Goal: Task Accomplishment & Management: Use online tool/utility

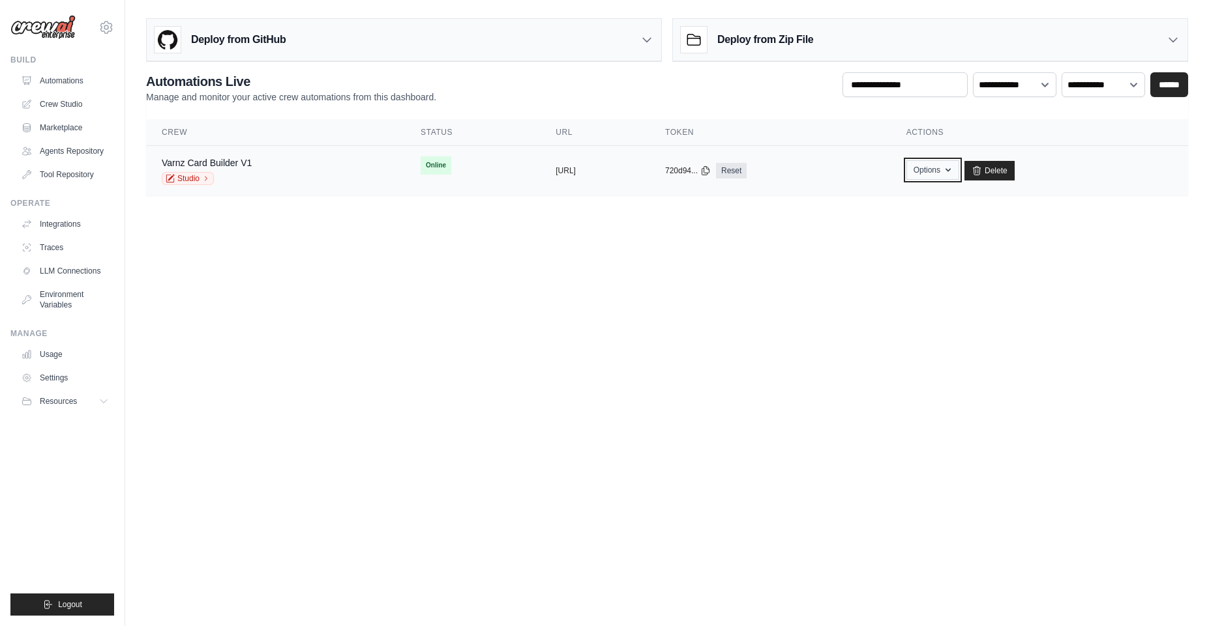
click at [959, 172] on button "Options" at bounding box center [932, 170] width 53 height 20
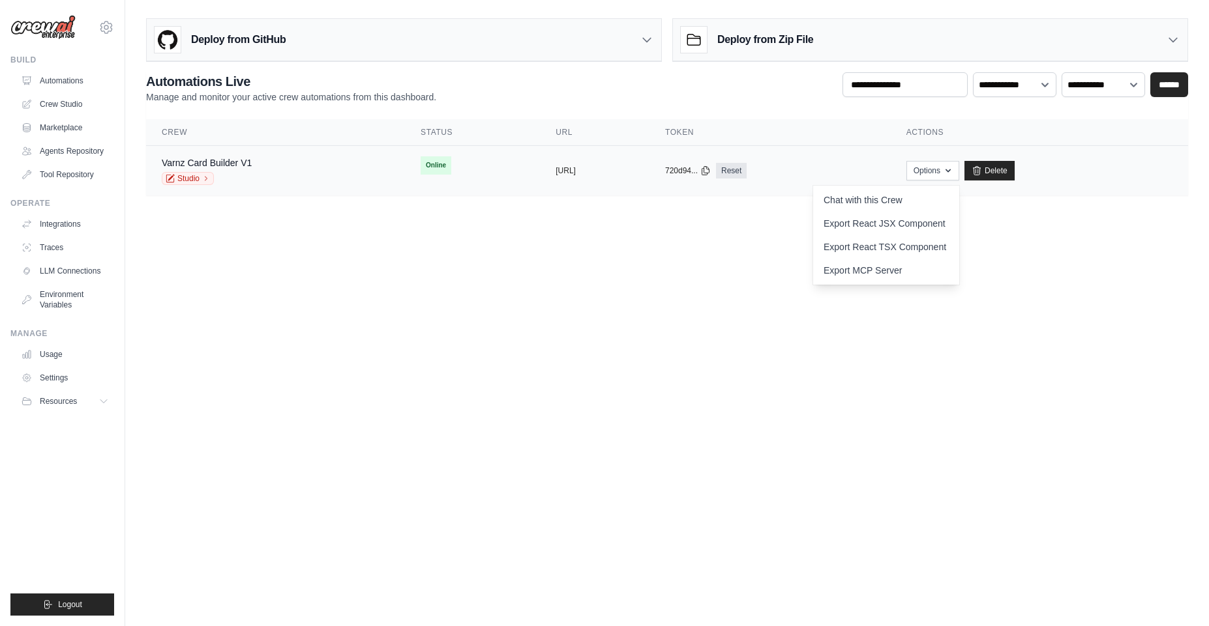
click at [405, 177] on td "Online" at bounding box center [472, 165] width 135 height 39
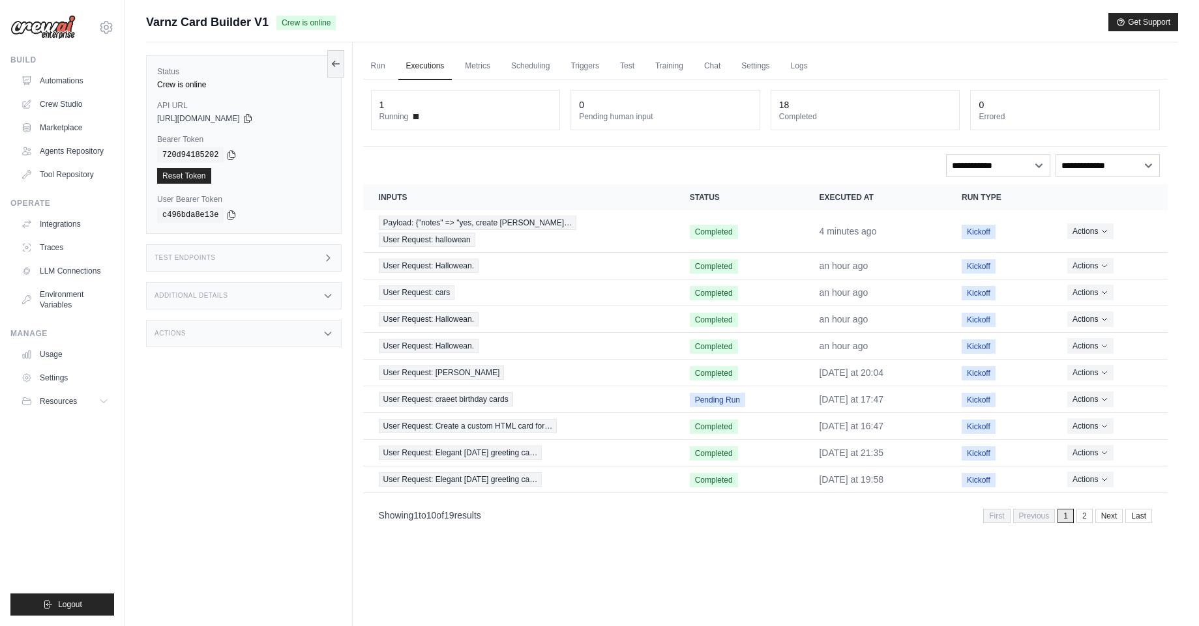
click at [321, 295] on div "Additional Details" at bounding box center [244, 295] width 196 height 27
click at [708, 71] on link "Chat" at bounding box center [712, 66] width 32 height 27
click at [737, 67] on link "Settings" at bounding box center [755, 66] width 44 height 27
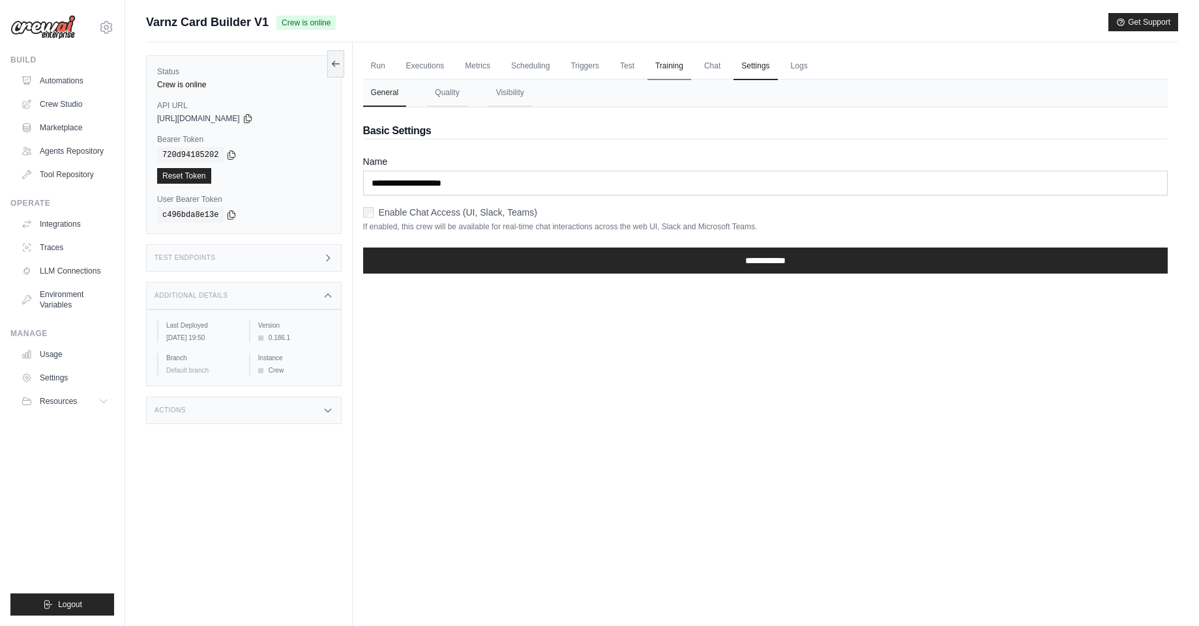
click at [660, 72] on link "Training" at bounding box center [669, 66] width 44 height 27
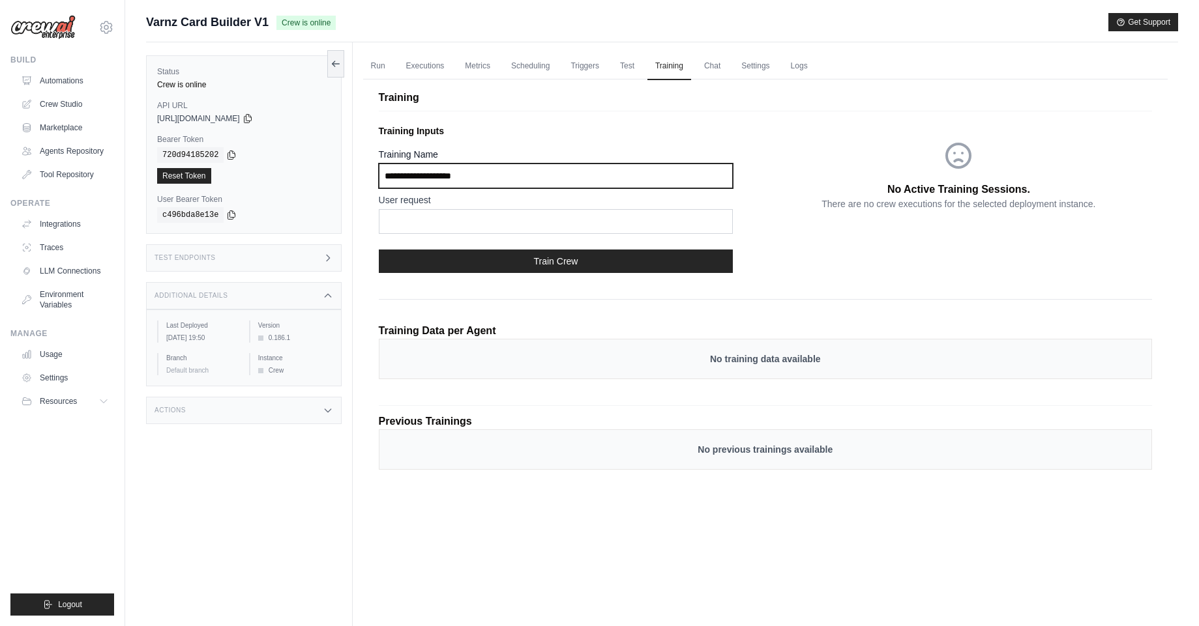
click at [456, 179] on input "Training Name" at bounding box center [556, 176] width 355 height 25
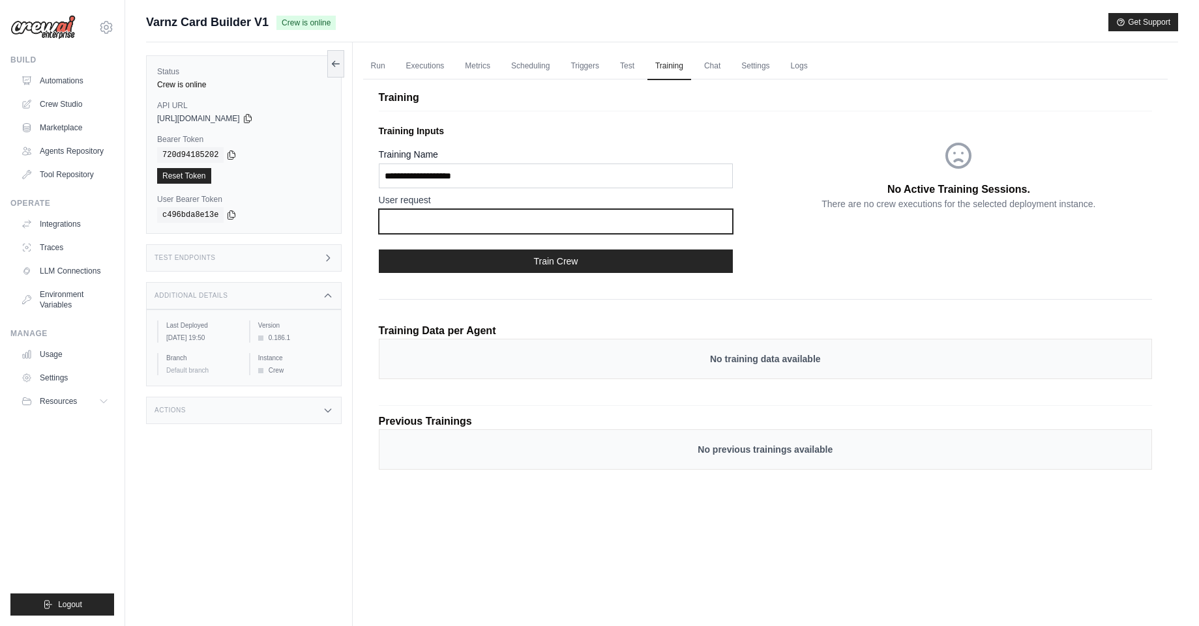
click at [467, 215] on input "text" at bounding box center [556, 221] width 355 height 25
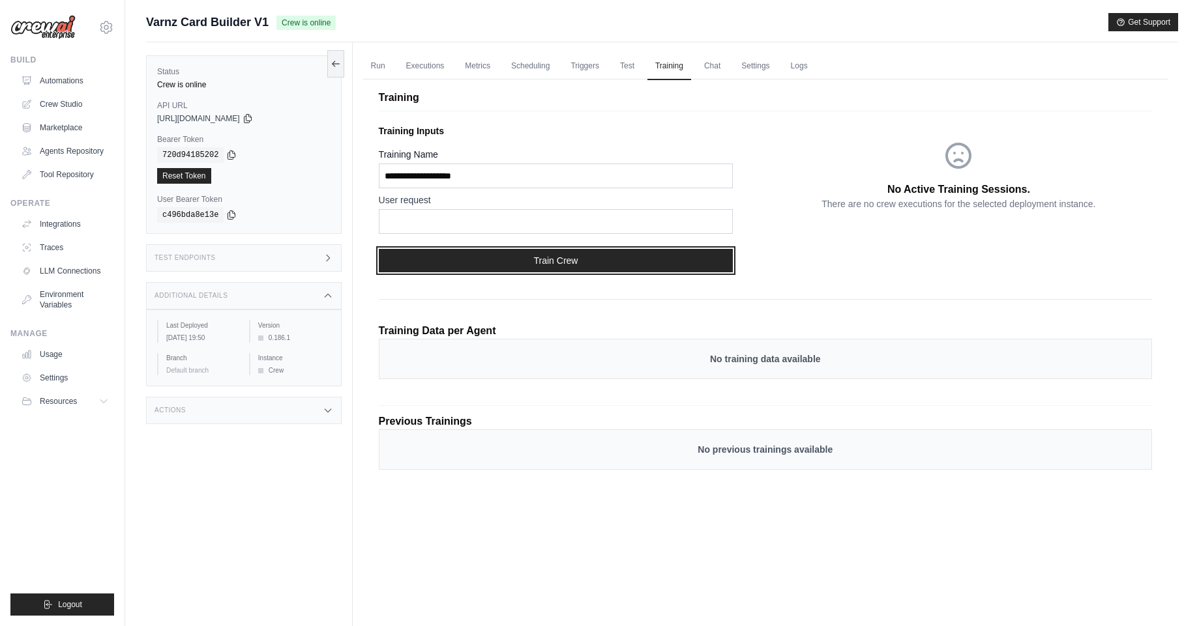
click at [530, 257] on button "Train Crew" at bounding box center [556, 260] width 355 height 23
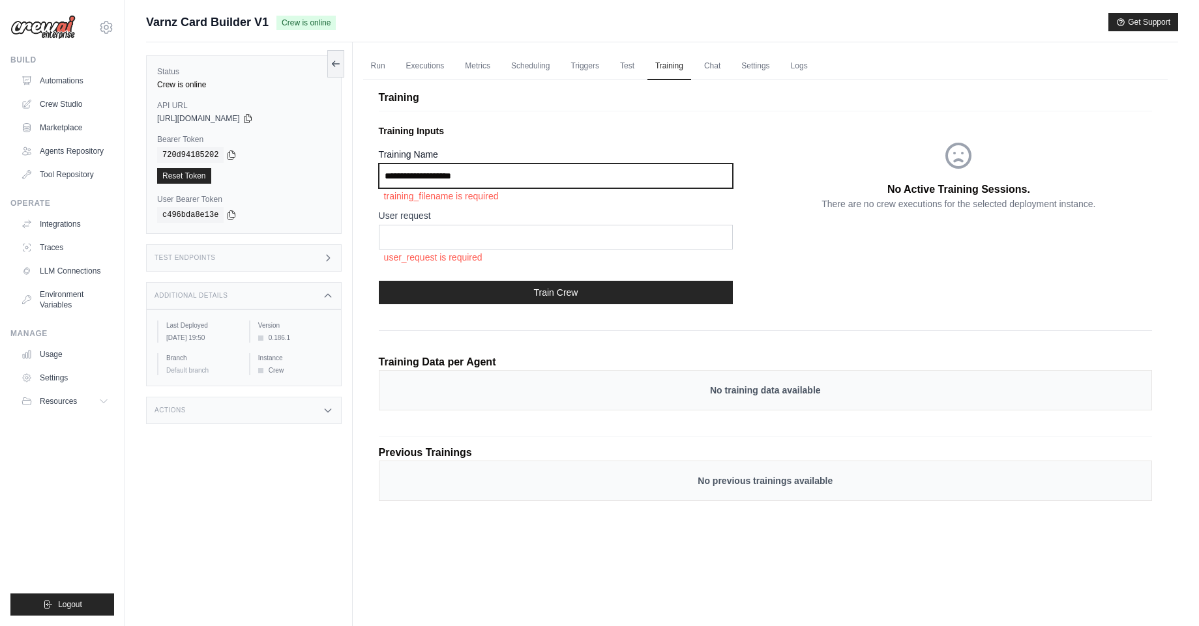
click at [485, 164] on input "Training Name" at bounding box center [556, 176] width 355 height 25
click at [486, 182] on input "Training Name" at bounding box center [556, 176] width 355 height 25
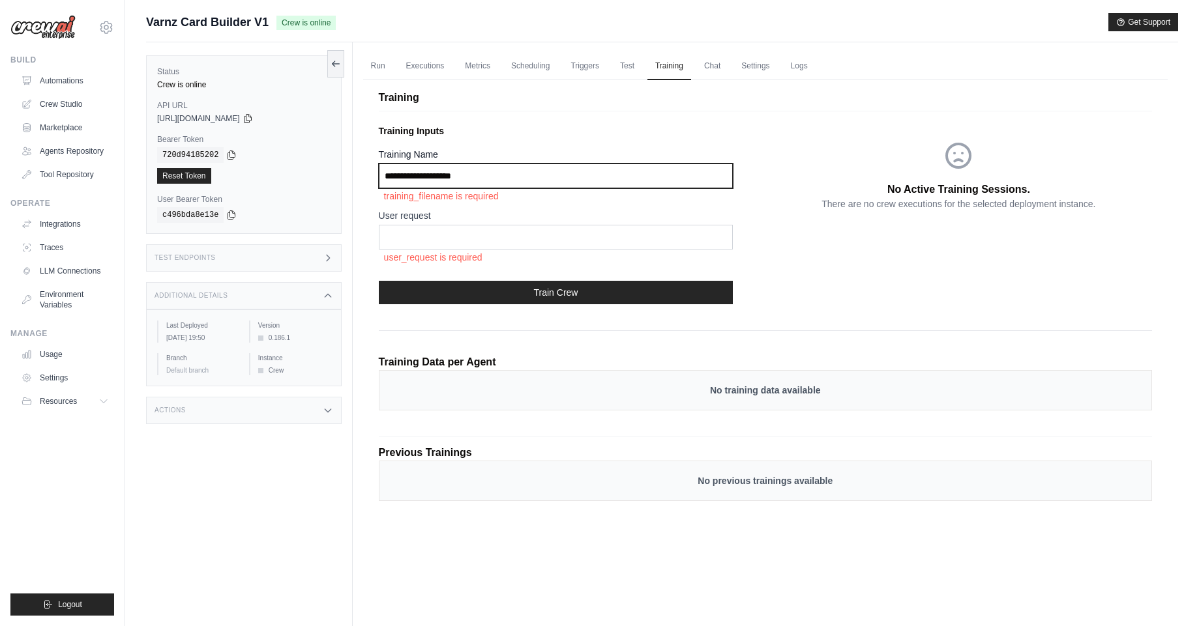
click at [437, 175] on input "Training Name" at bounding box center [556, 176] width 355 height 25
type input "***"
click at [457, 201] on p "training_filename is required" at bounding box center [556, 196] width 355 height 16
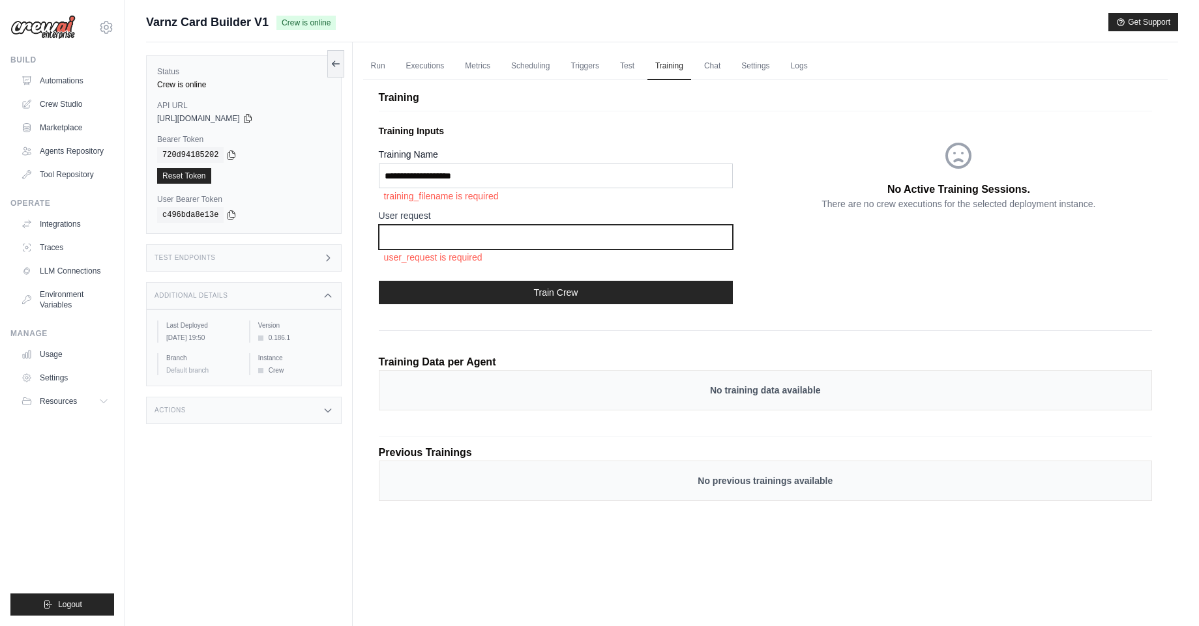
click at [441, 229] on input "text" at bounding box center [556, 237] width 355 height 25
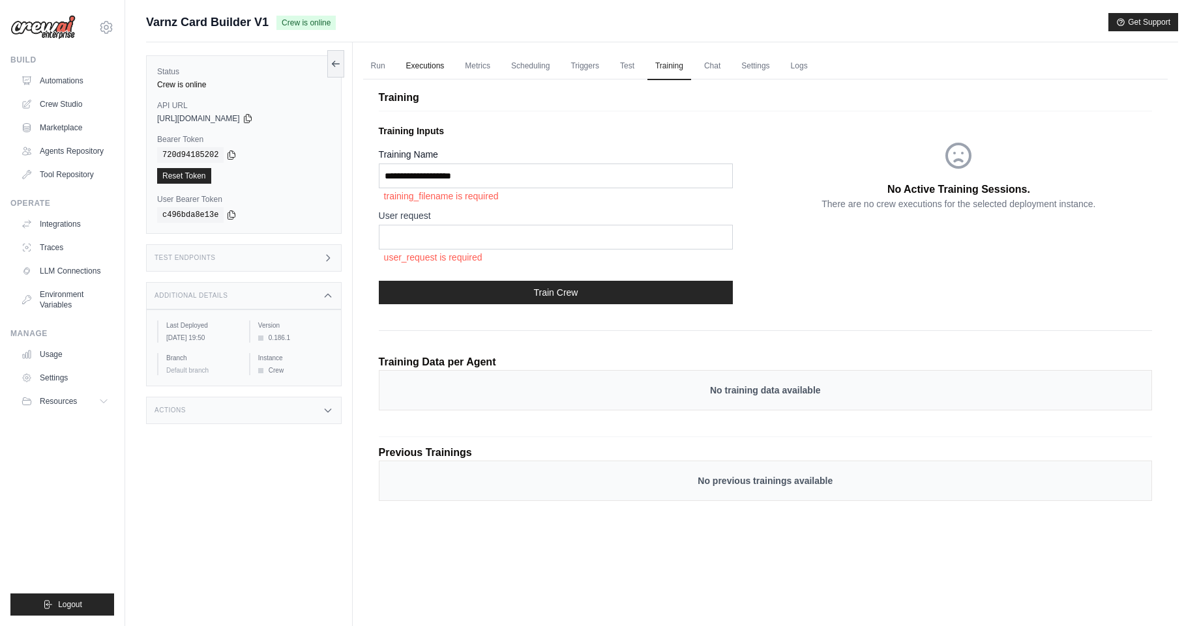
click at [425, 63] on link "Executions" at bounding box center [425, 66] width 54 height 27
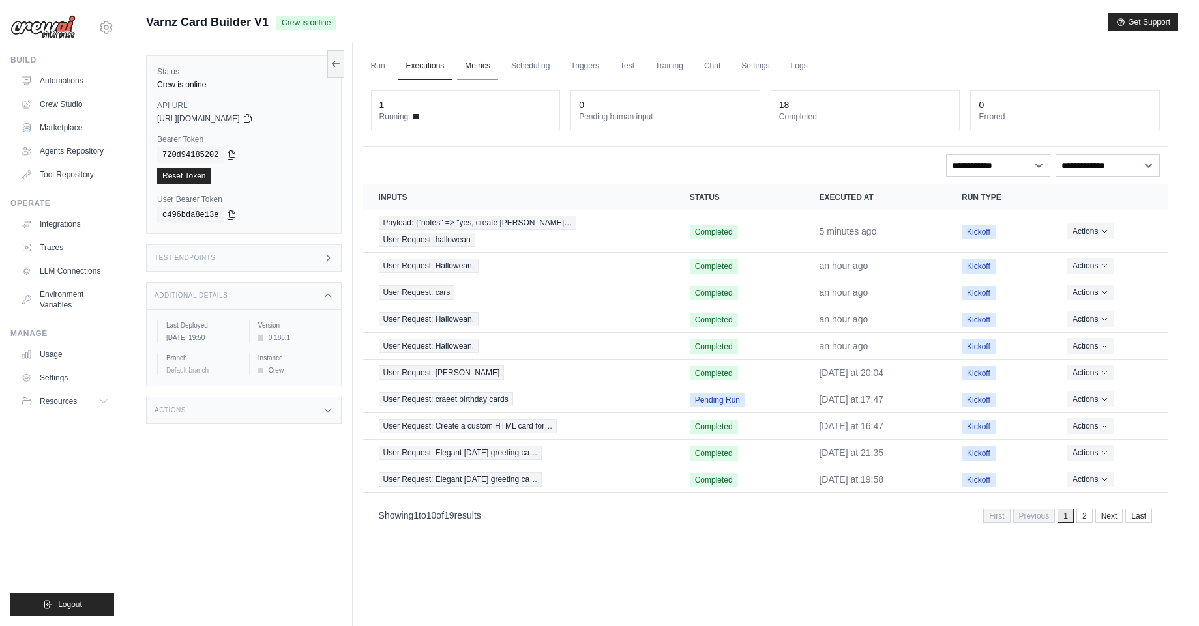
click at [474, 63] on link "Metrics" at bounding box center [477, 66] width 41 height 27
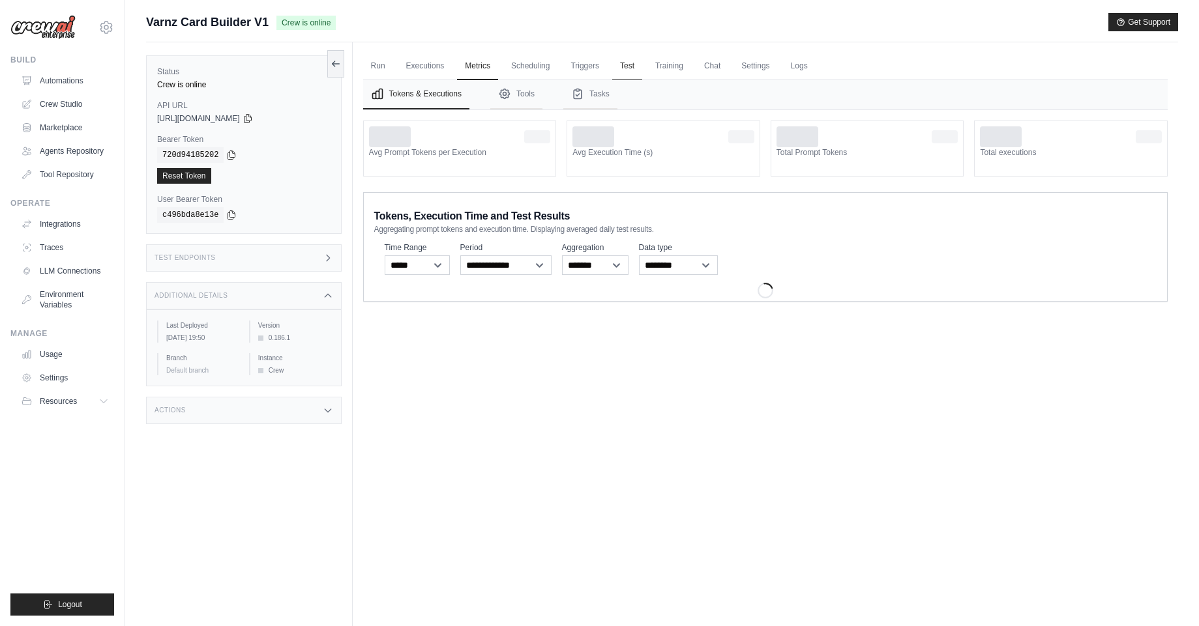
click at [628, 63] on link "Test" at bounding box center [627, 66] width 30 height 27
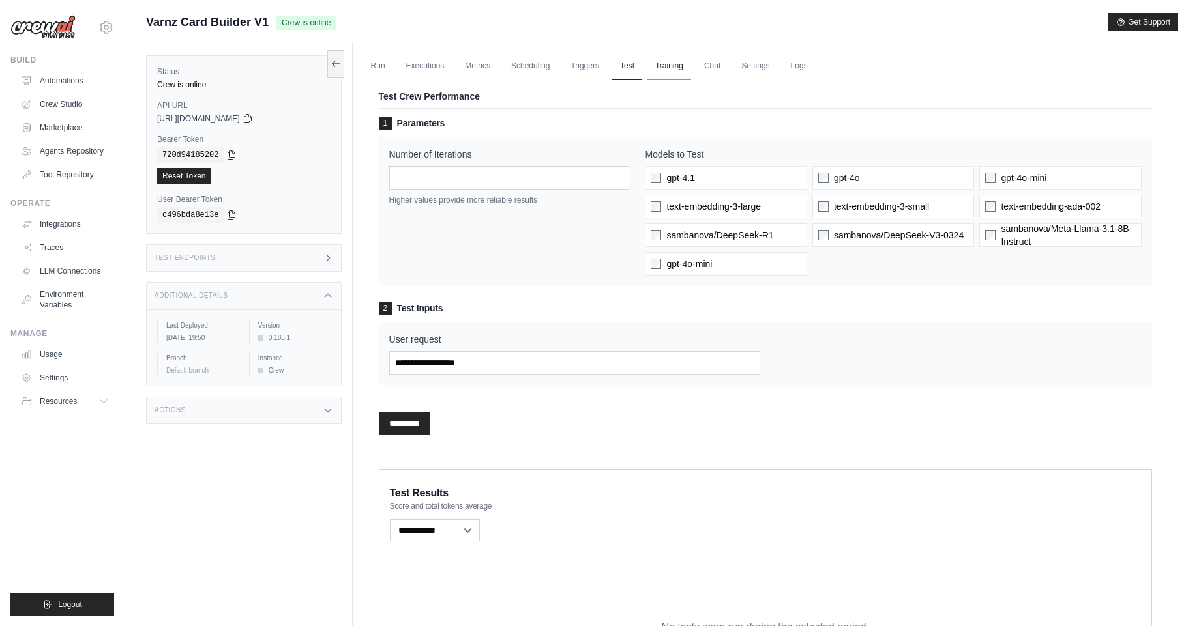
click at [658, 63] on link "Training" at bounding box center [669, 66] width 44 height 27
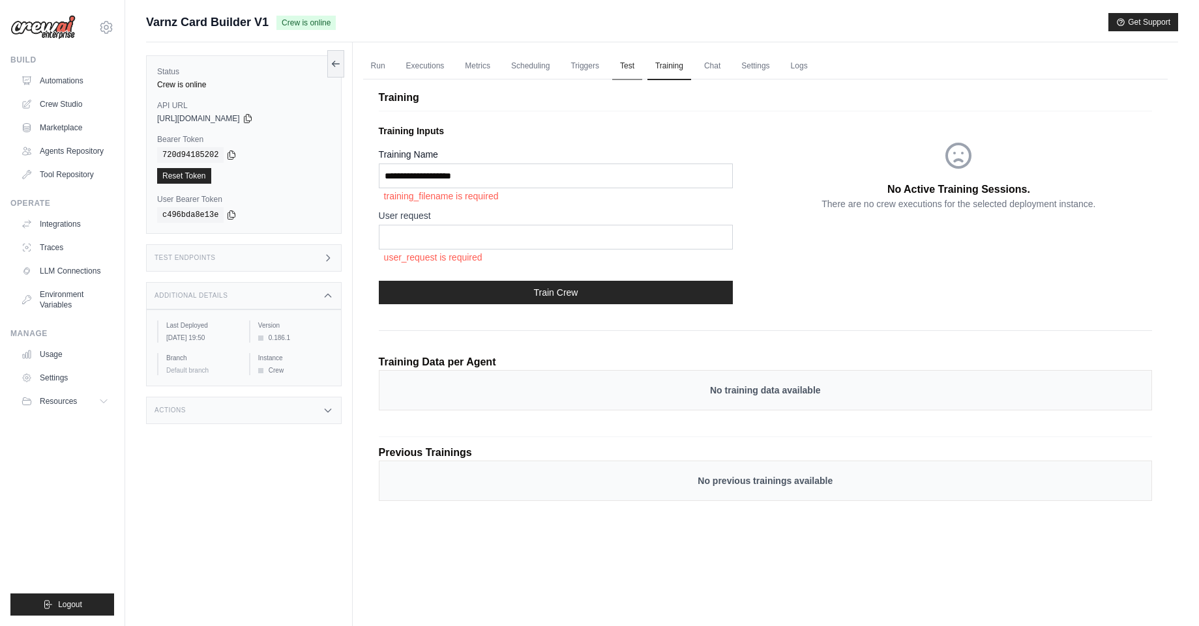
click at [621, 66] on link "Test" at bounding box center [627, 66] width 30 height 27
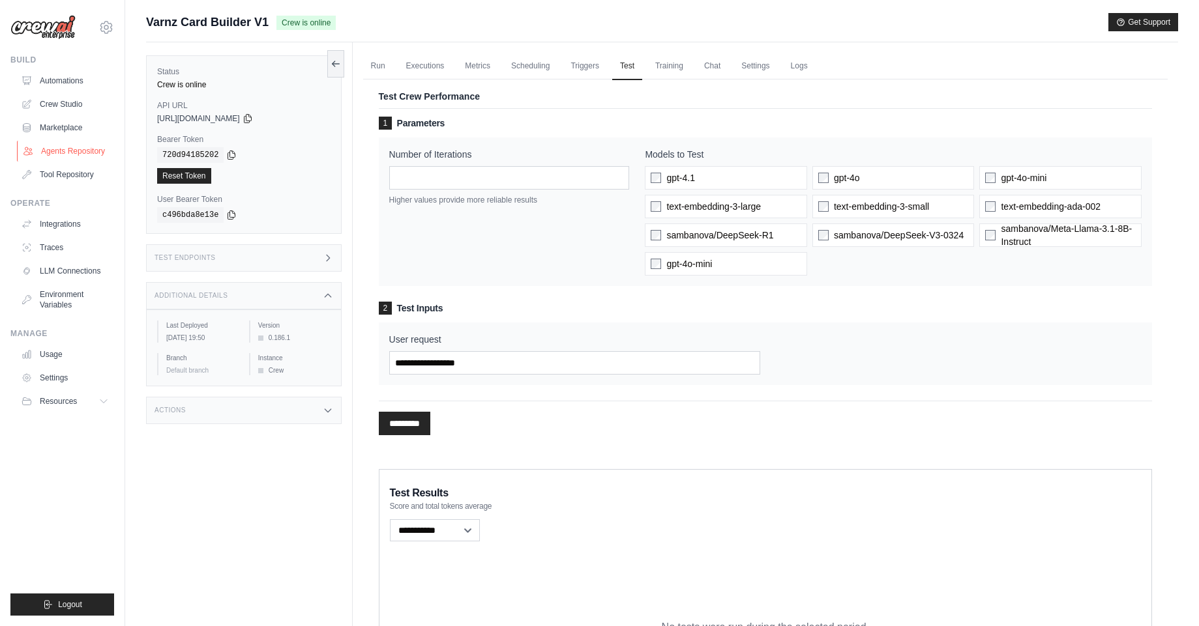
click at [83, 143] on link "Agents Repository" at bounding box center [66, 151] width 98 height 21
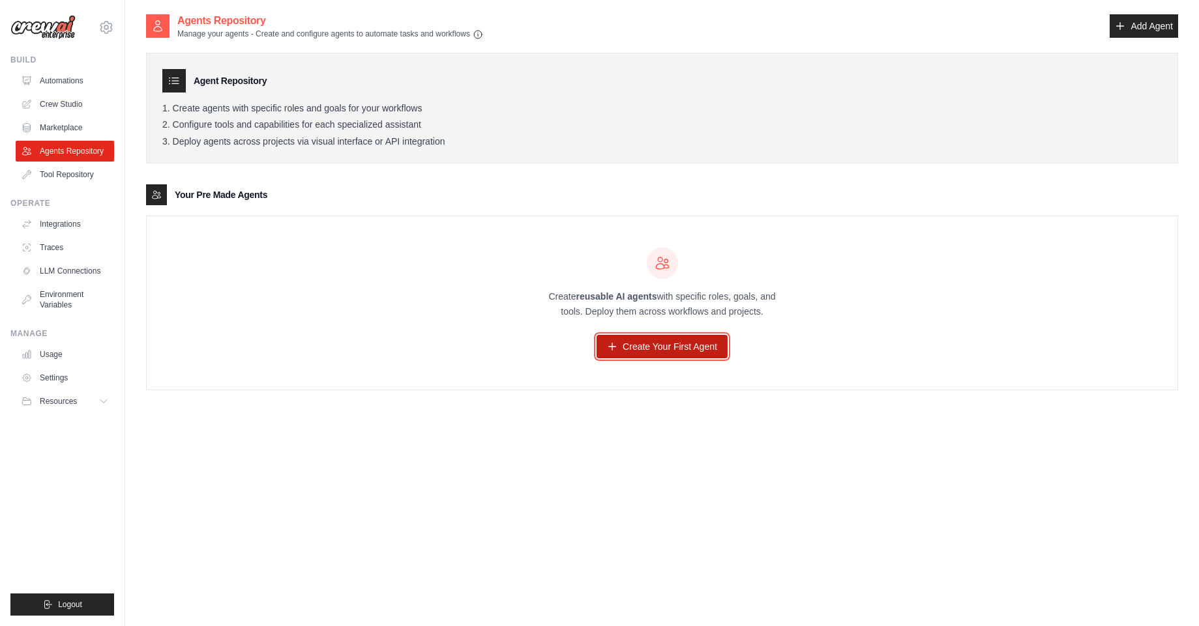
click at [697, 353] on link "Create Your First Agent" at bounding box center [661, 346] width 131 height 23
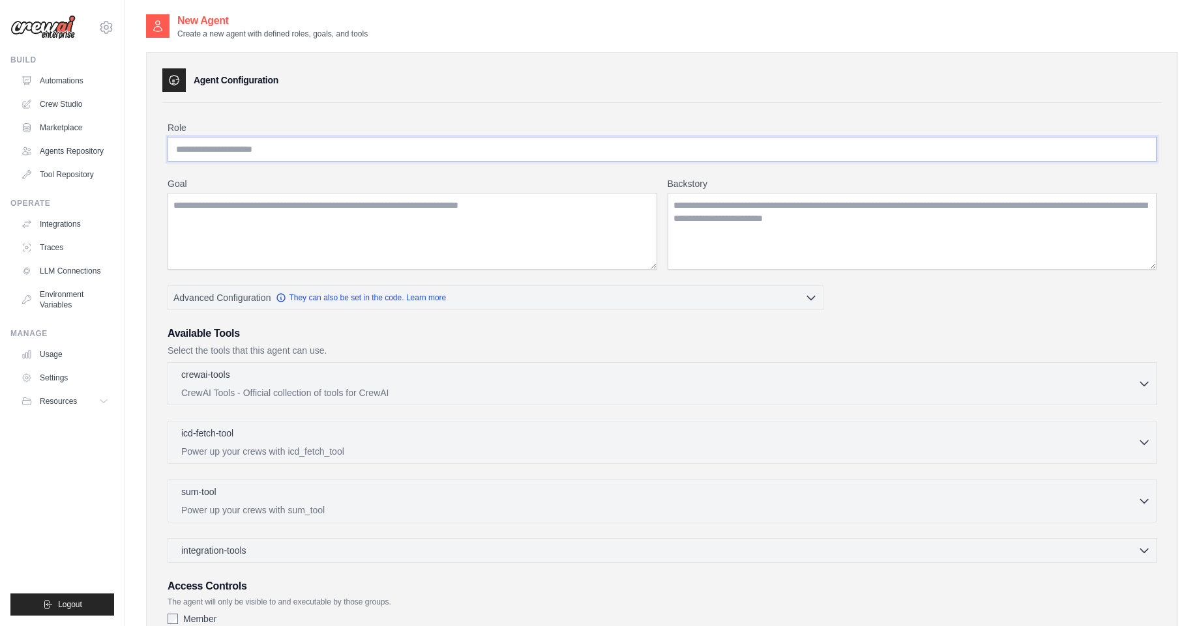
click at [259, 151] on input "Role" at bounding box center [662, 149] width 989 height 25
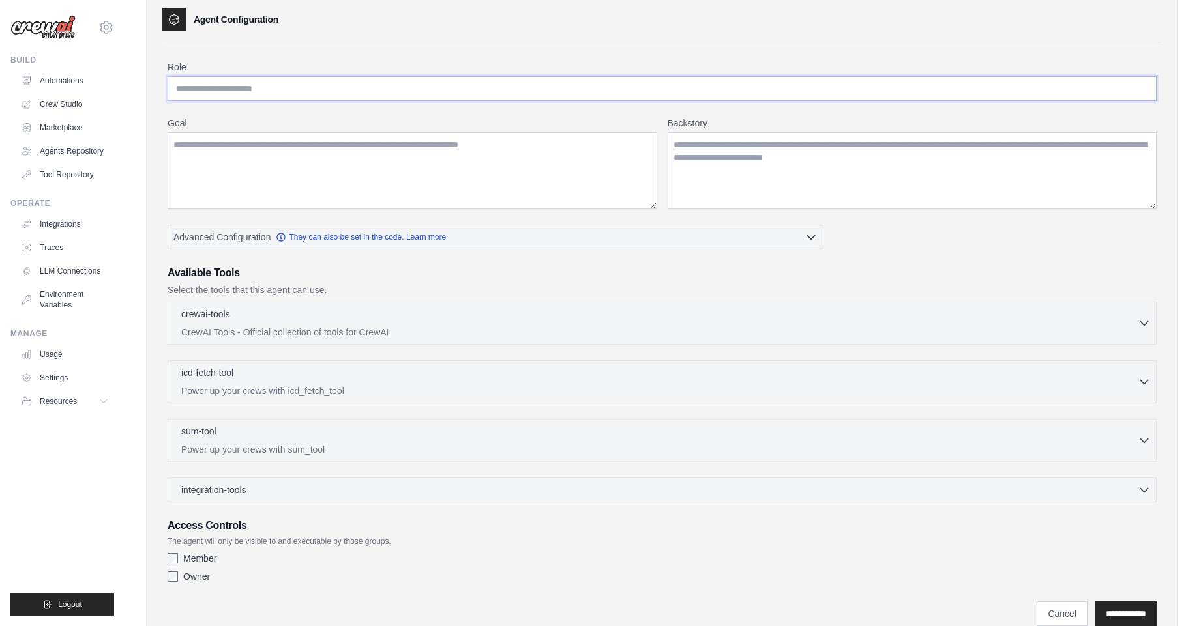
scroll to position [113, 0]
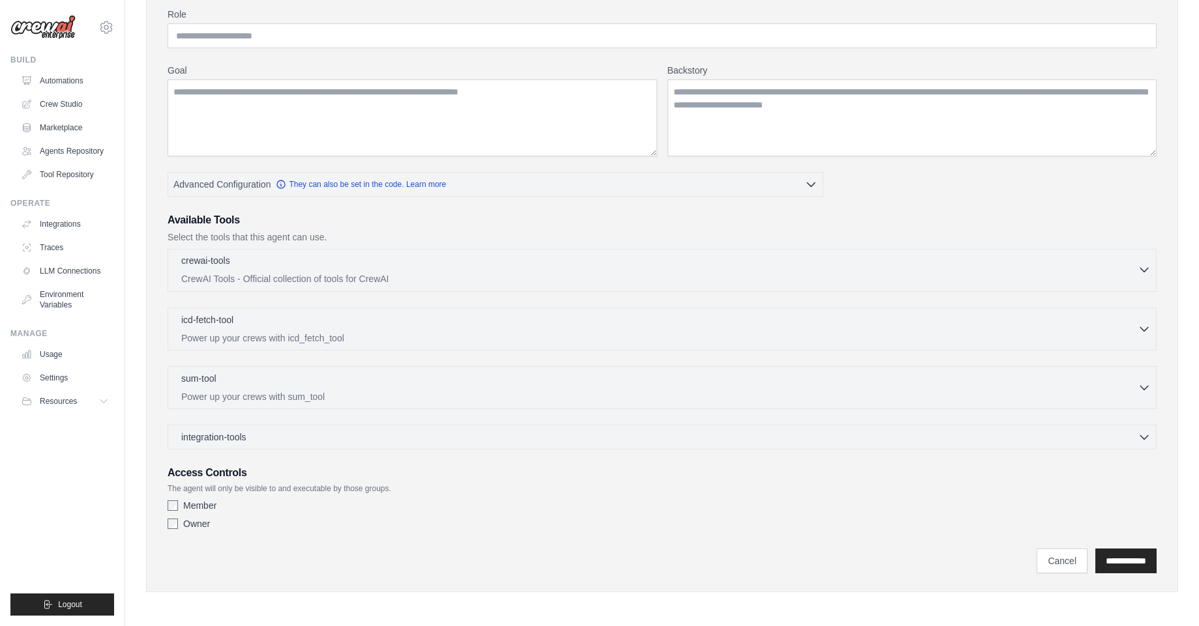
click at [418, 257] on div "crewai-tools 0 selected" at bounding box center [659, 262] width 956 height 16
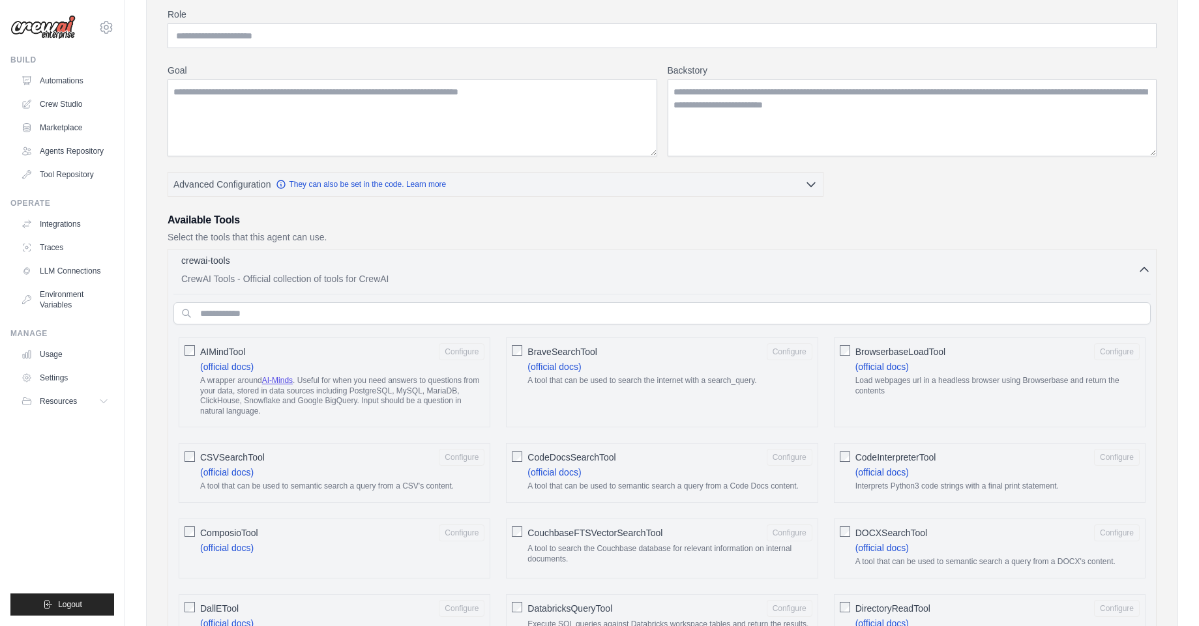
click at [402, 269] on div "crewai-tools 0 selected" at bounding box center [659, 262] width 956 height 16
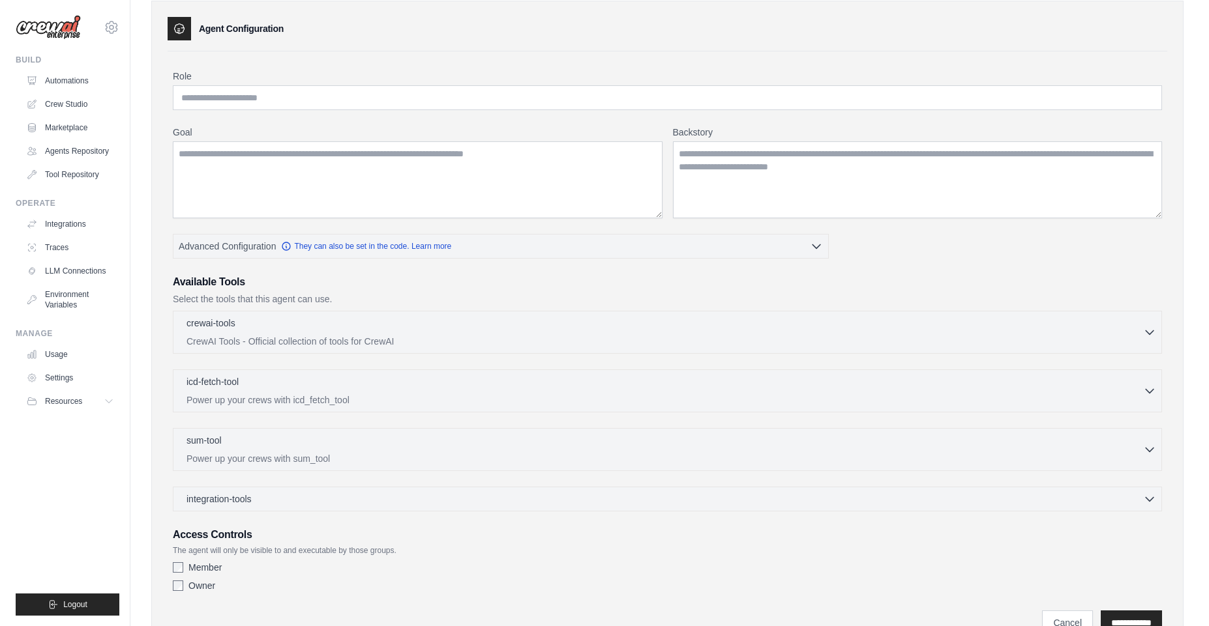
scroll to position [0, 0]
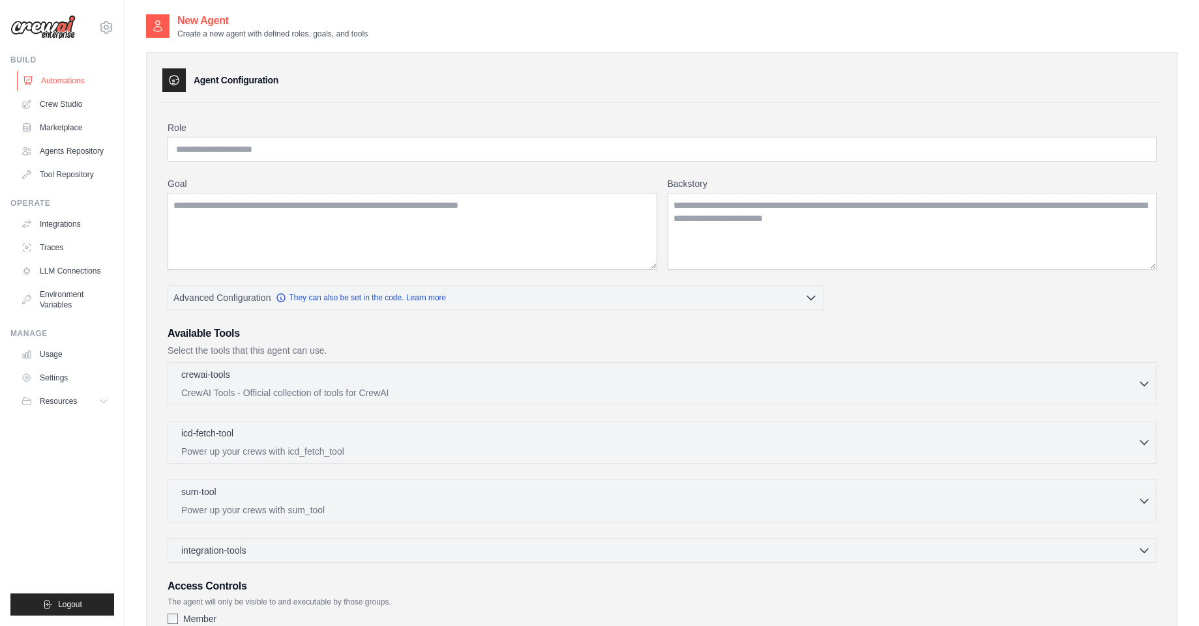
click at [76, 84] on link "Automations" at bounding box center [66, 80] width 98 height 21
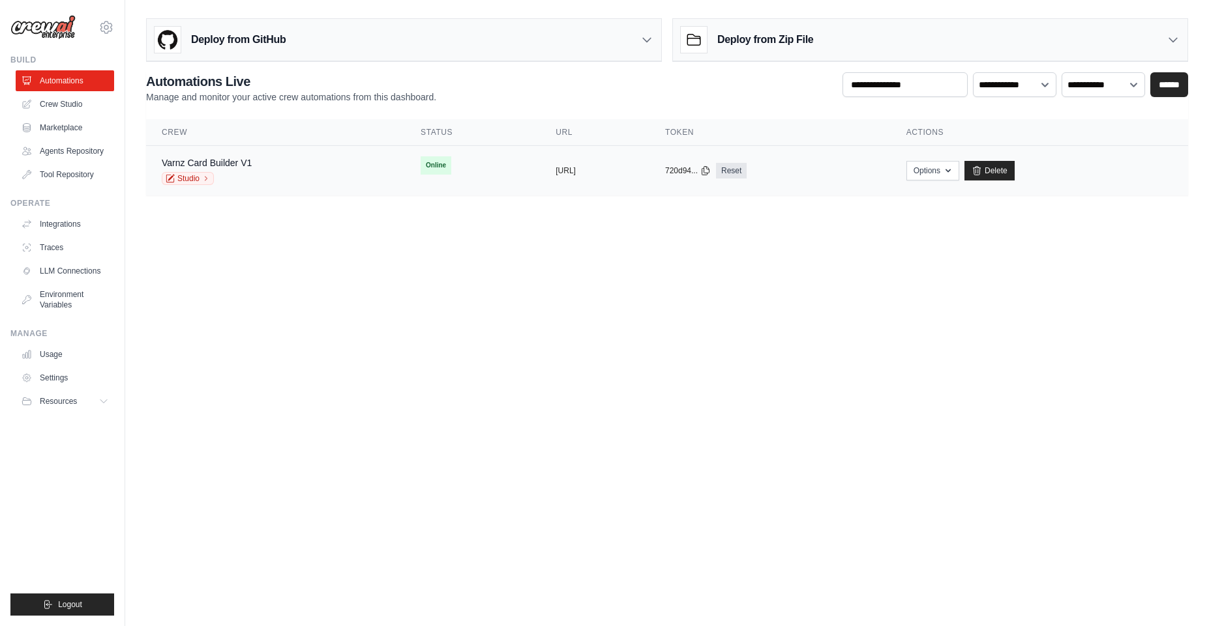
click at [269, 174] on div "Varnz Card Builder V1 Studio" at bounding box center [275, 170] width 227 height 29
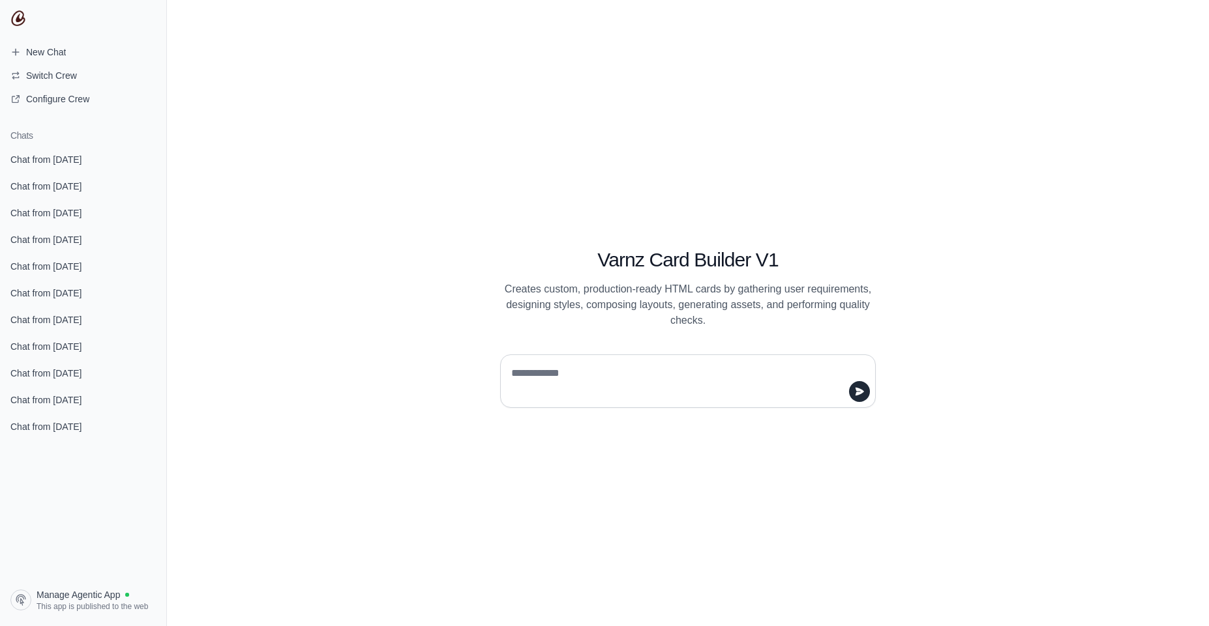
click at [660, 393] on textarea at bounding box center [683, 381] width 351 height 37
click at [22, 48] on span "New Chat" at bounding box center [38, 52] width 76 height 13
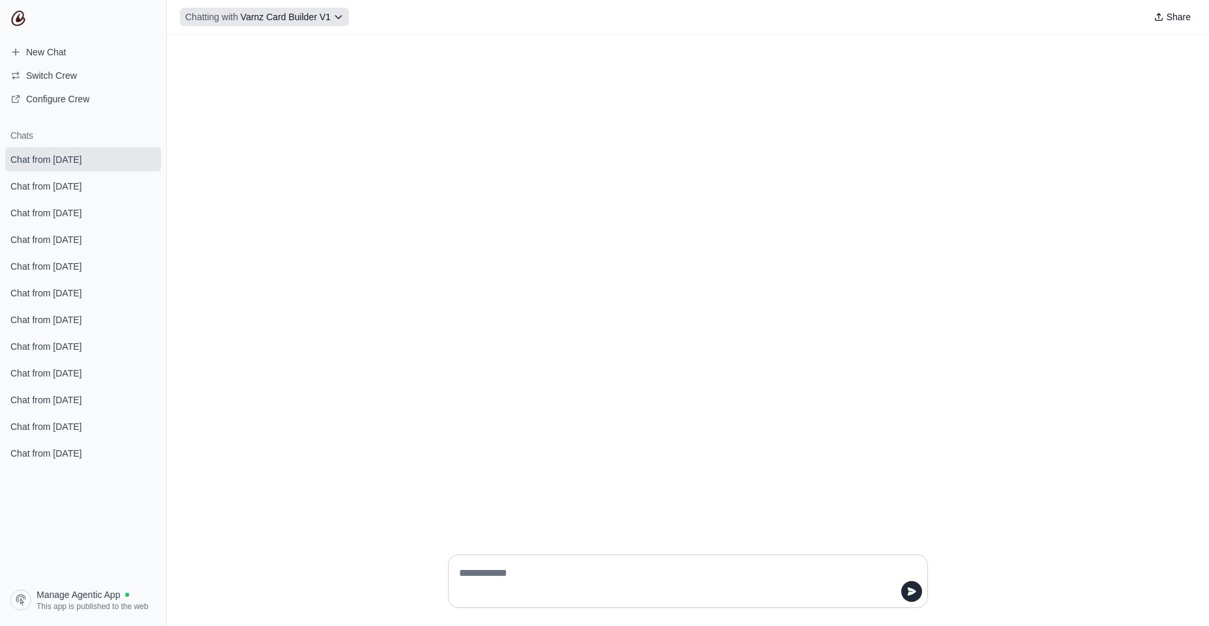
click at [276, 21] on span "Varnz Card Builder V1" at bounding box center [286, 17] width 90 height 10
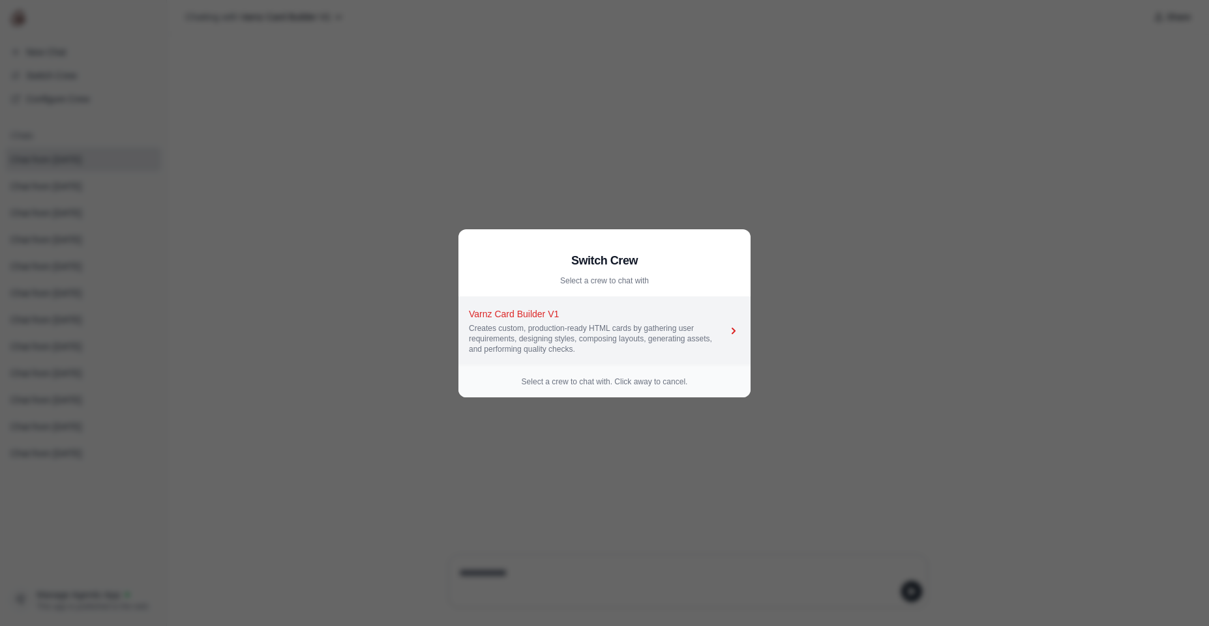
click at [547, 305] on link "Varnz Card Builder V1 Creates custom, production-ready HTML cards by gathering …" at bounding box center [604, 331] width 292 height 68
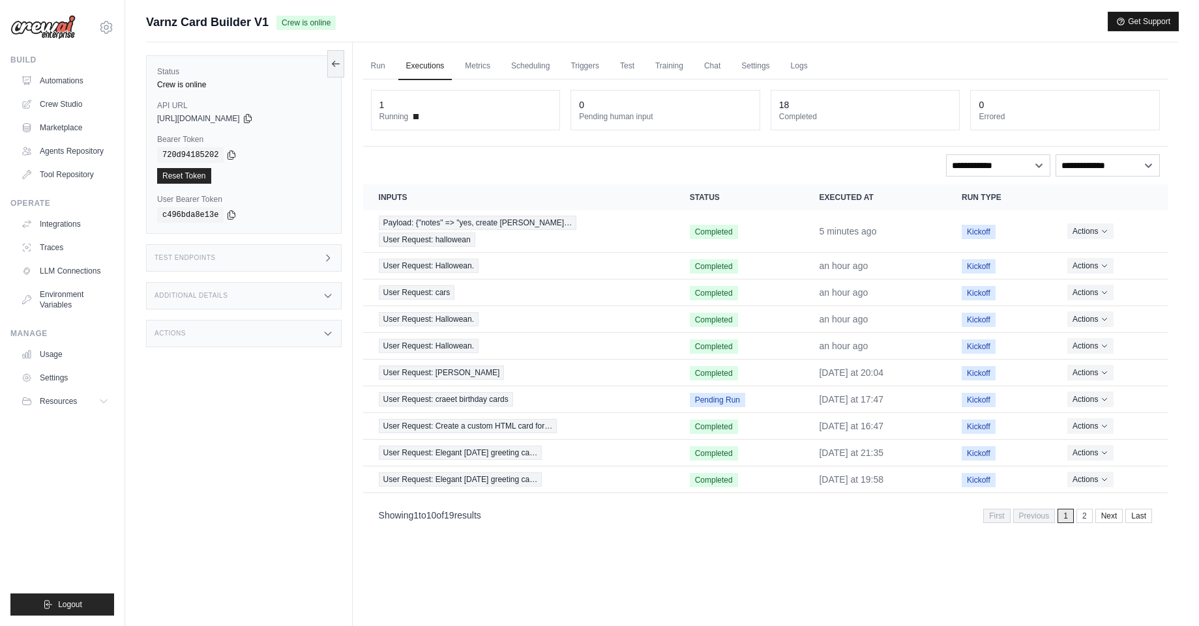
click at [1166, 28] on button "Get Support" at bounding box center [1143, 21] width 70 height 18
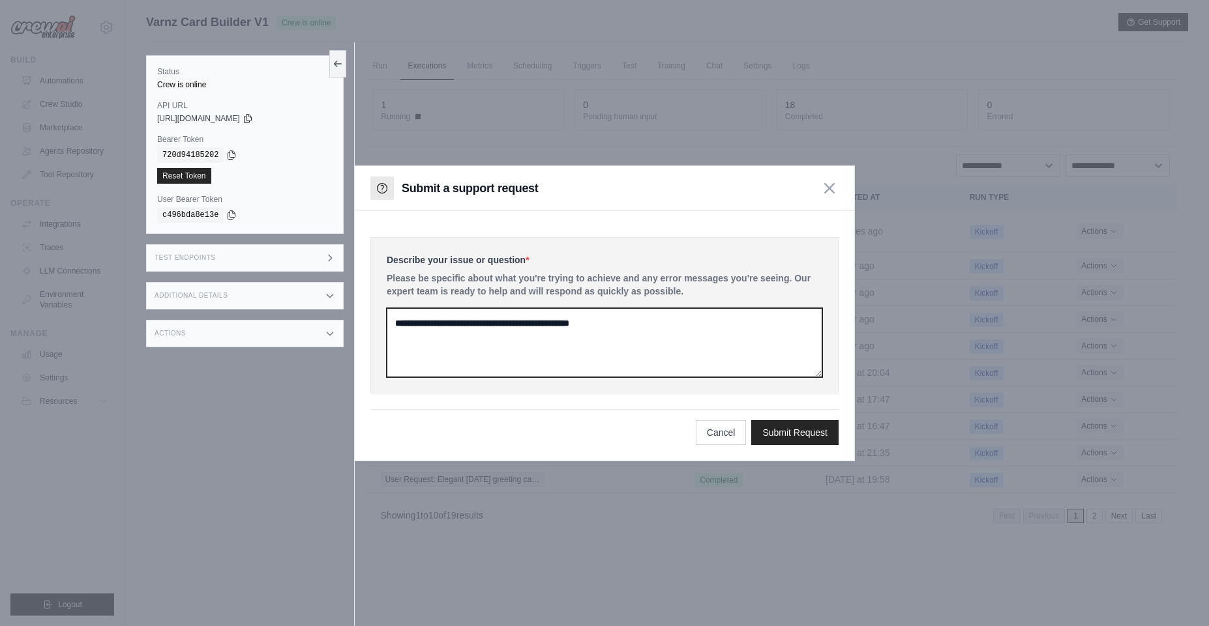
click at [603, 347] on textarea at bounding box center [604, 342] width 435 height 69
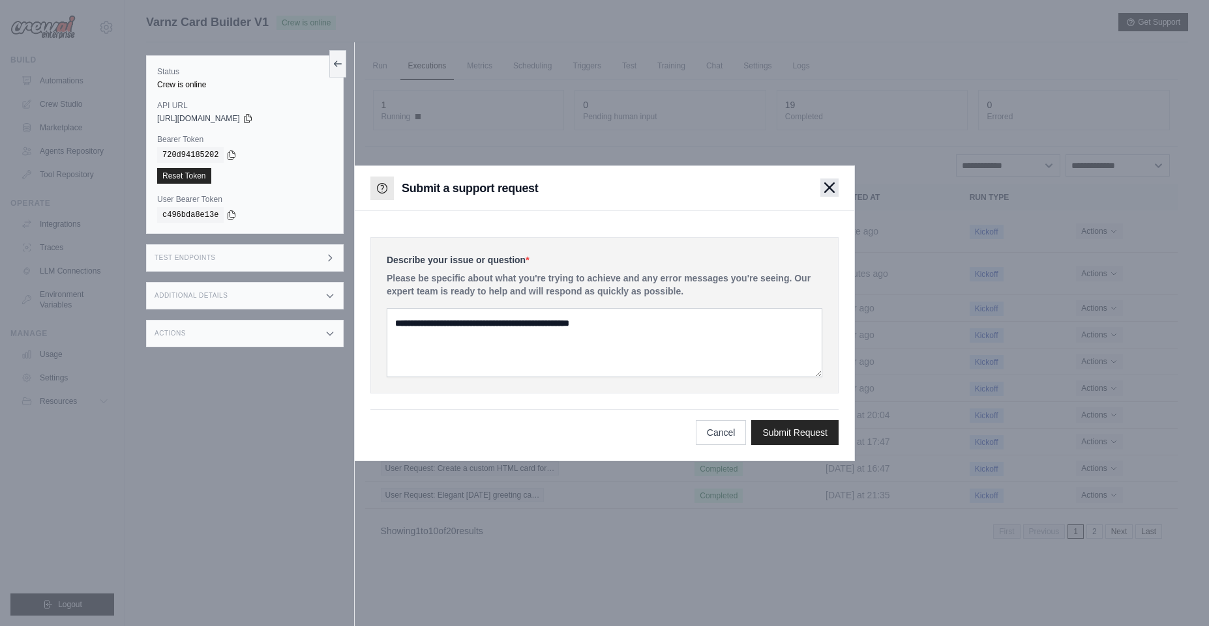
click at [828, 196] on div "Submit a support request" at bounding box center [604, 188] width 499 height 45
click at [830, 190] on icon "button" at bounding box center [829, 188] width 10 height 10
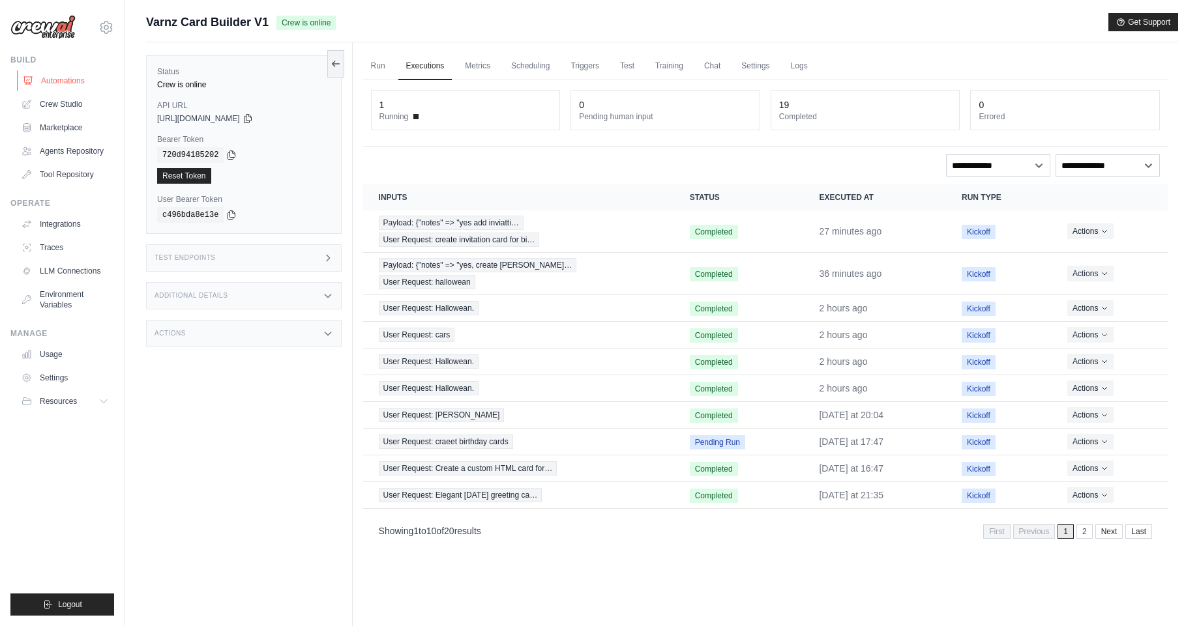
click at [63, 82] on link "Automations" at bounding box center [66, 80] width 98 height 21
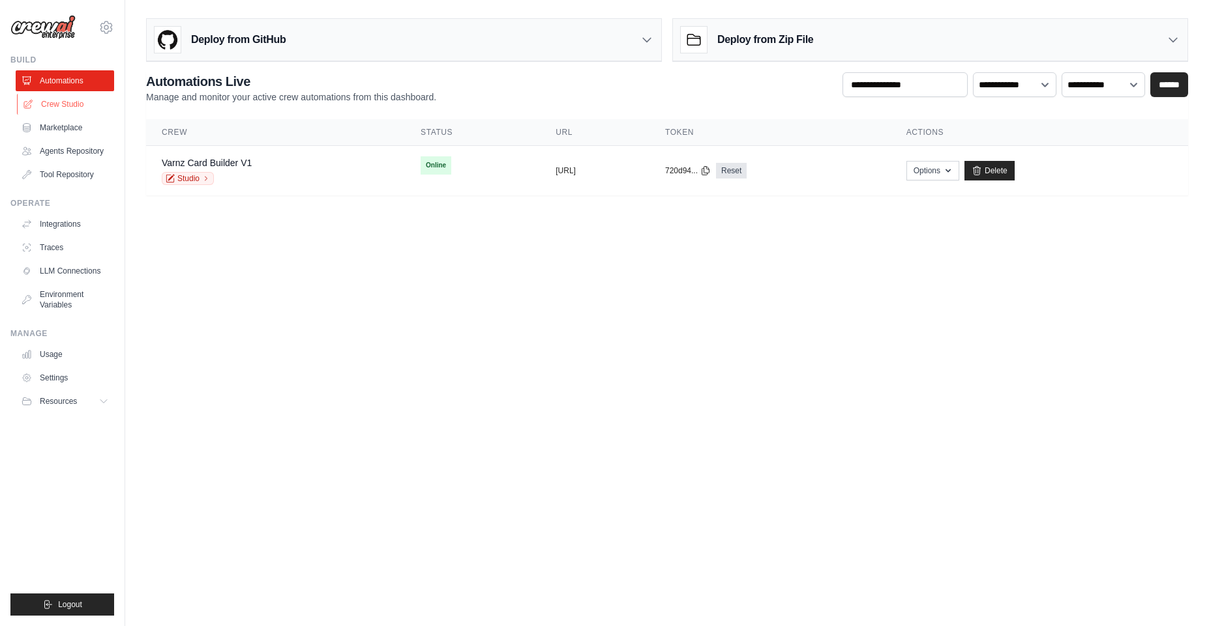
click at [83, 108] on link "Crew Studio" at bounding box center [66, 104] width 98 height 21
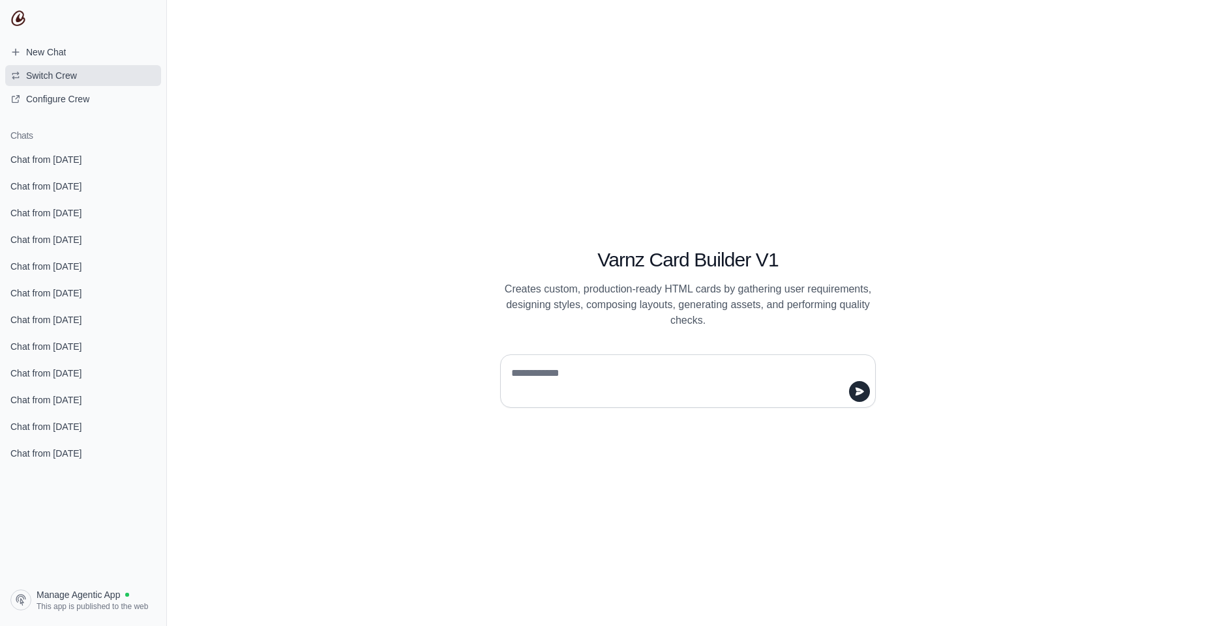
click at [43, 72] on span "Switch Crew" at bounding box center [51, 75] width 51 height 13
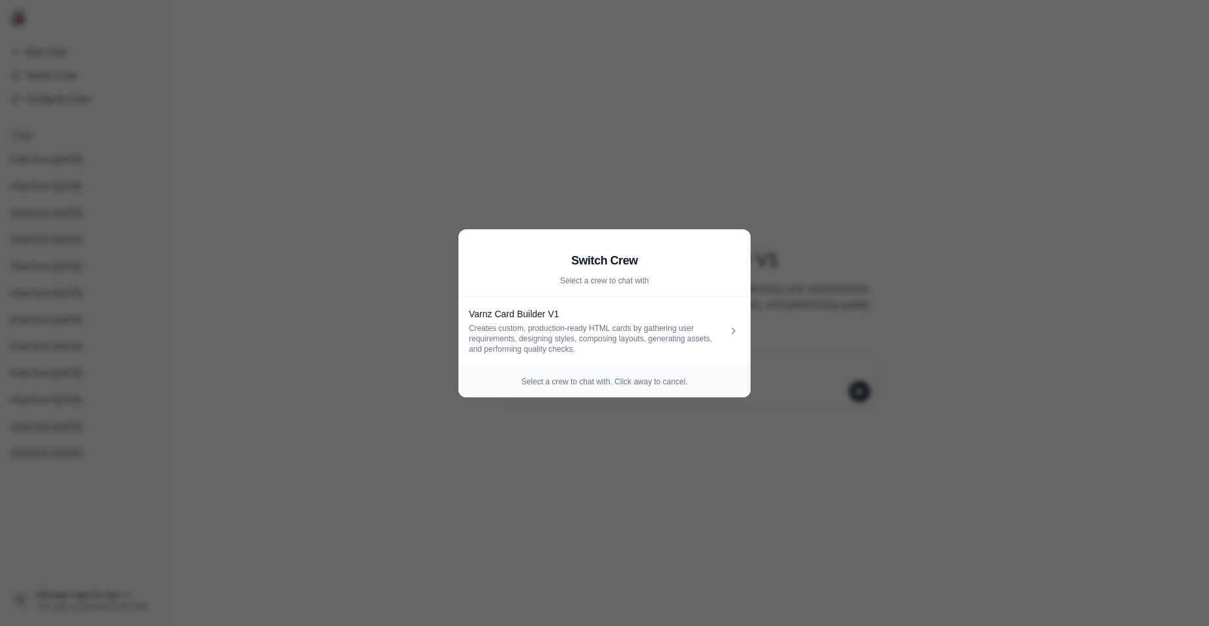
click at [350, 134] on aside "Switch Crew Select a crew to chat with Varnz Card Builder V1 Creates custom, pr…" at bounding box center [604, 313] width 1209 height 626
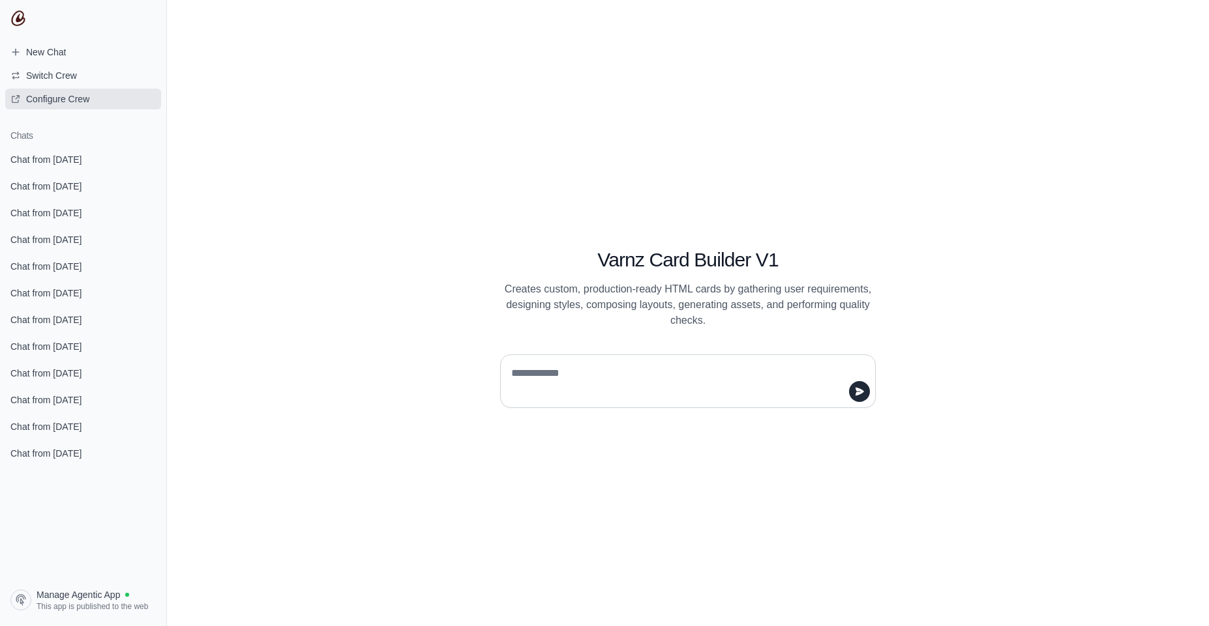
click at [83, 104] on span "Configure Crew" at bounding box center [57, 99] width 63 height 13
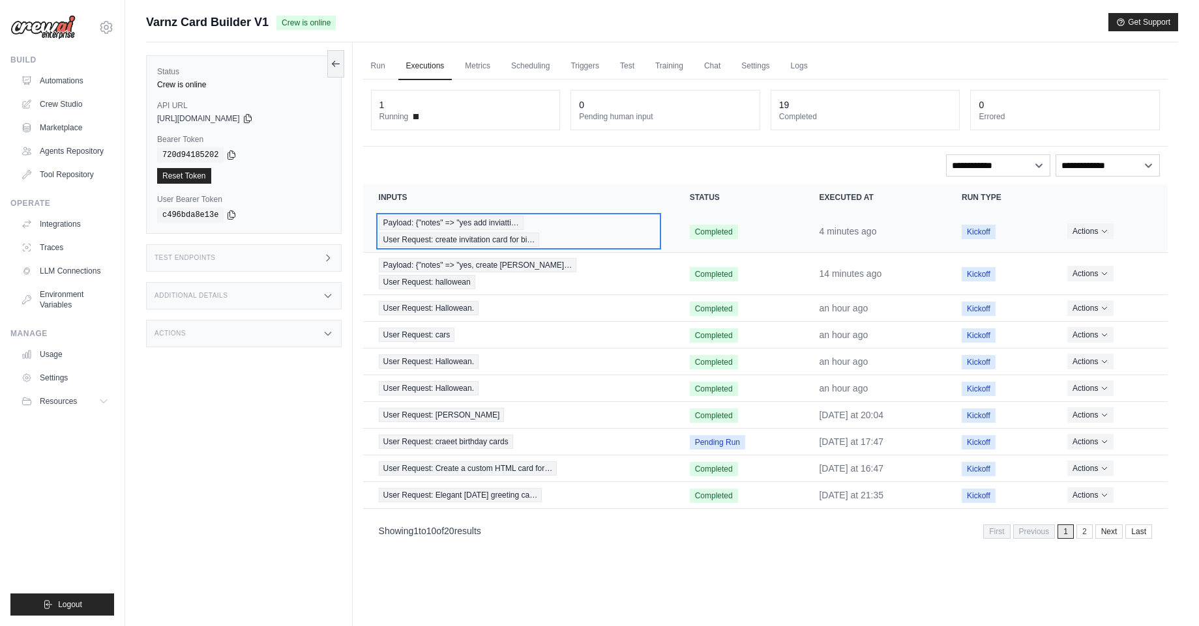
click at [543, 225] on div "Payload: {"notes" => "yes add inviatti… User Request: create invitation card fo…" at bounding box center [519, 231] width 280 height 31
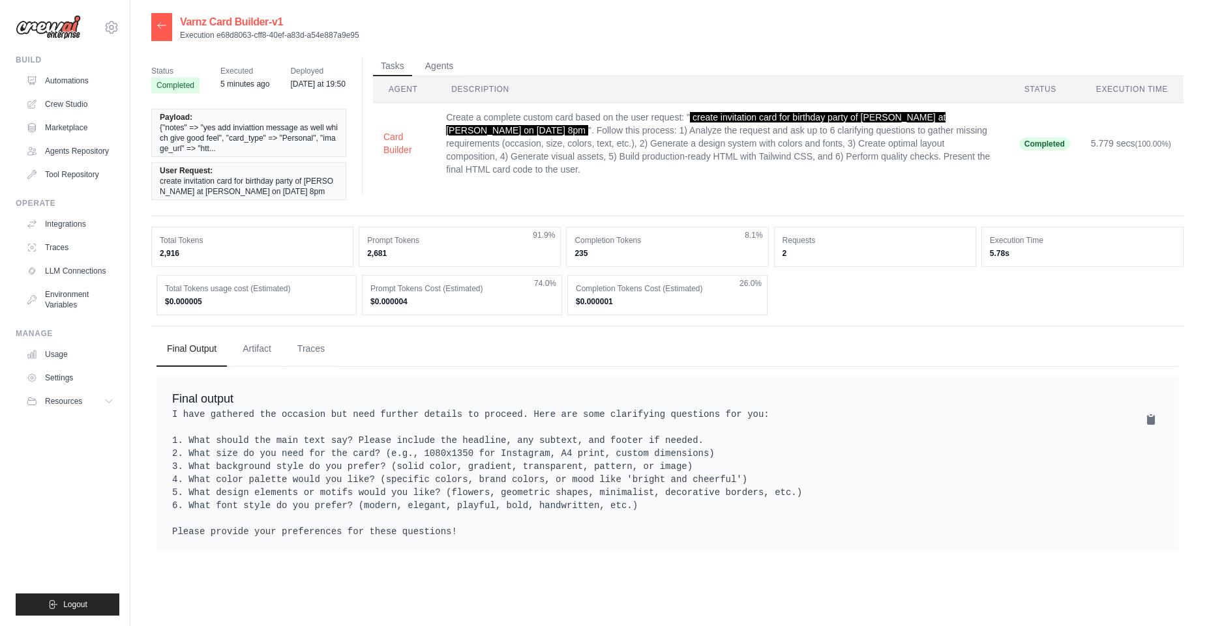
scroll to position [26, 0]
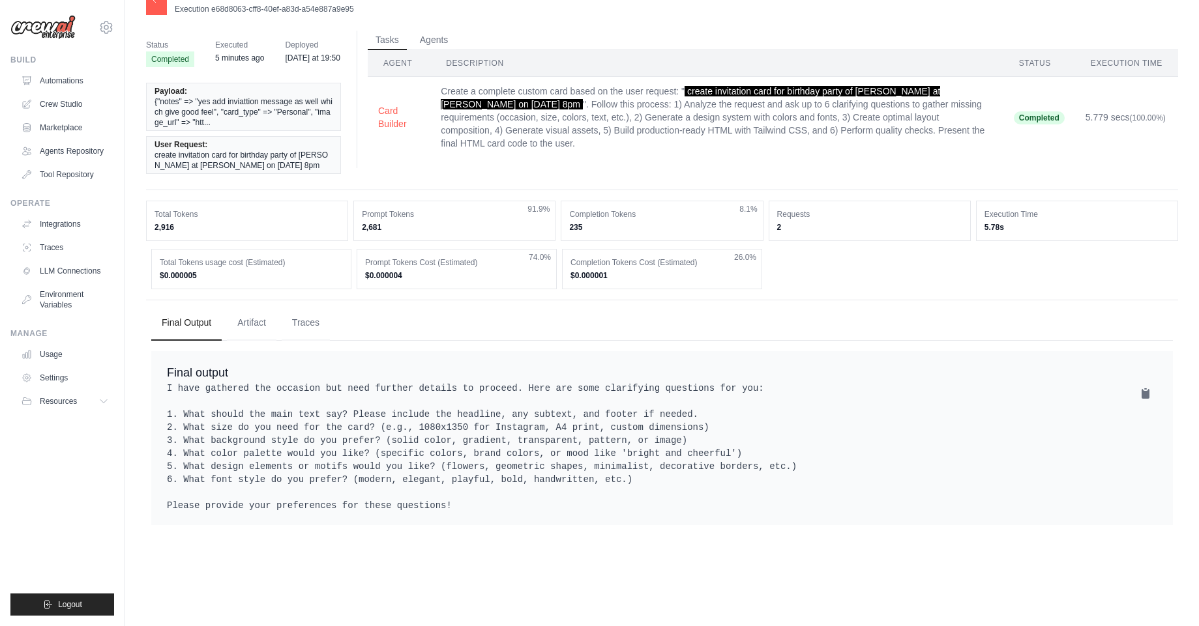
click at [439, 512] on pre "I have gathered the occasion but need further details to proceed. Here are some…" at bounding box center [662, 447] width 990 height 130
drag, startPoint x: 439, startPoint y: 534, endPoint x: 340, endPoint y: 433, distance: 140.6
click at [340, 433] on pre "I have gathered the occasion but need further details to proceed. Here are some…" at bounding box center [662, 447] width 990 height 130
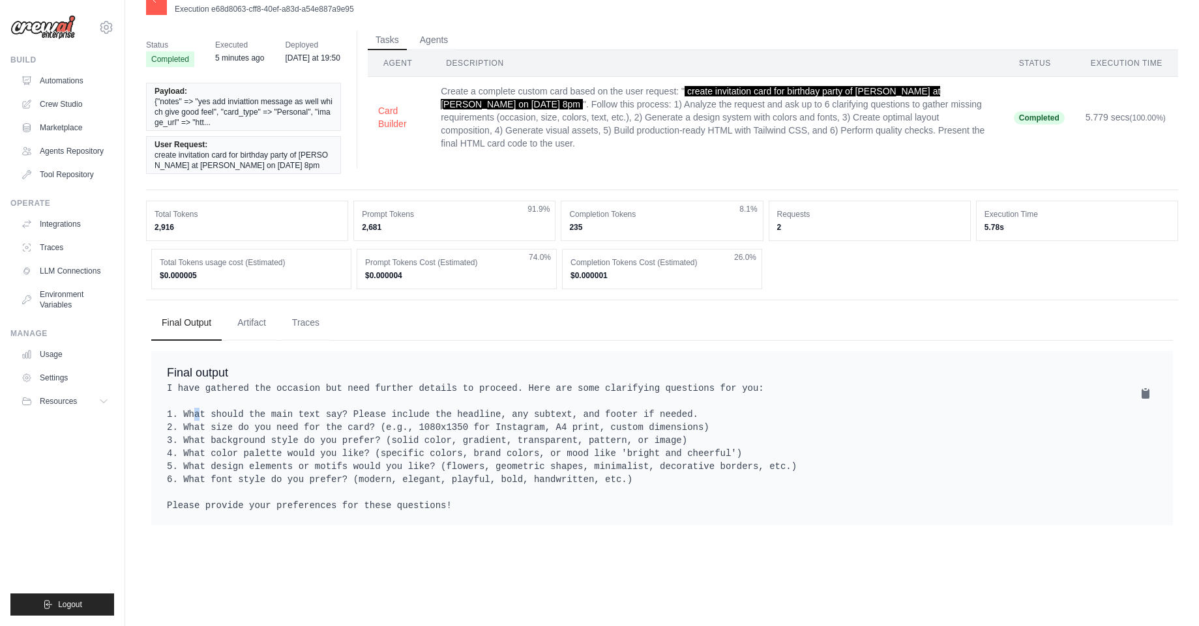
click at [340, 433] on pre "I have gathered the occasion but need further details to proceed. Here are some…" at bounding box center [662, 447] width 990 height 130
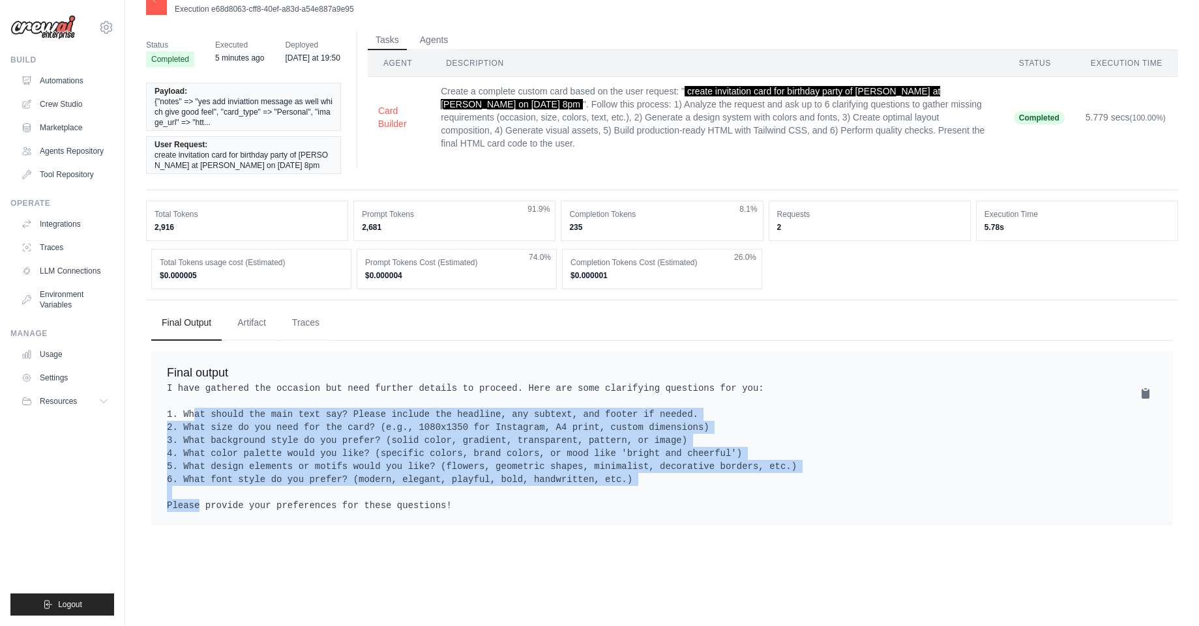
drag, startPoint x: 340, startPoint y: 433, endPoint x: 398, endPoint y: 521, distance: 104.9
click at [398, 512] on pre "I have gathered the occasion but need further details to proceed. Here are some…" at bounding box center [662, 447] width 990 height 130
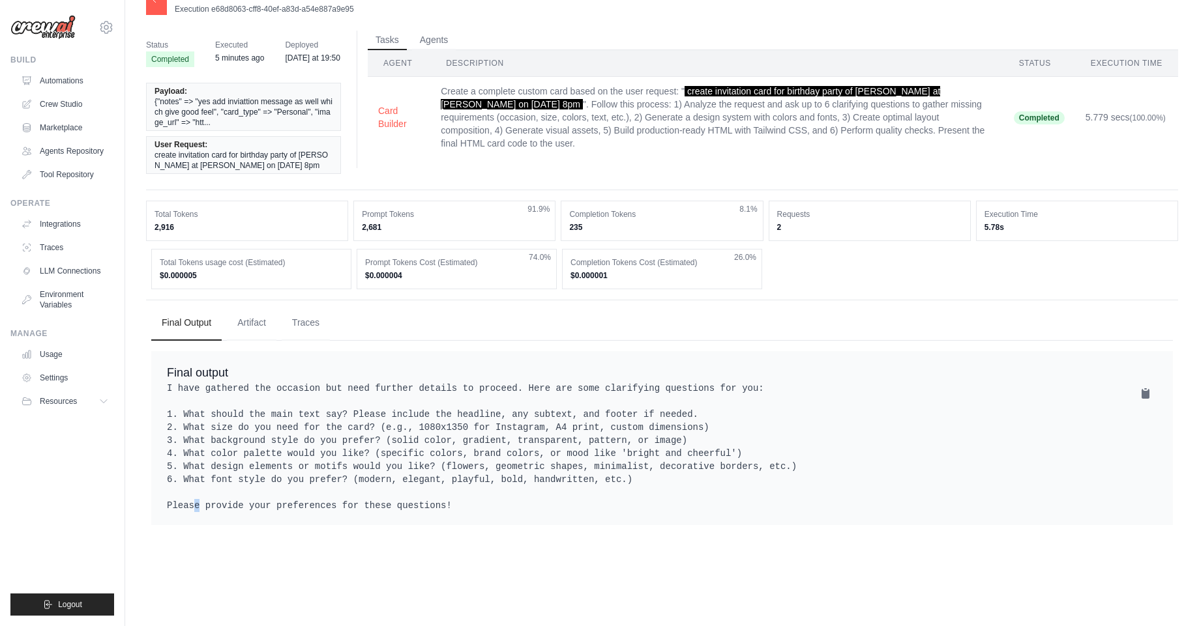
click at [398, 512] on pre "I have gathered the occasion but need further details to proceed. Here are some…" at bounding box center [662, 447] width 990 height 130
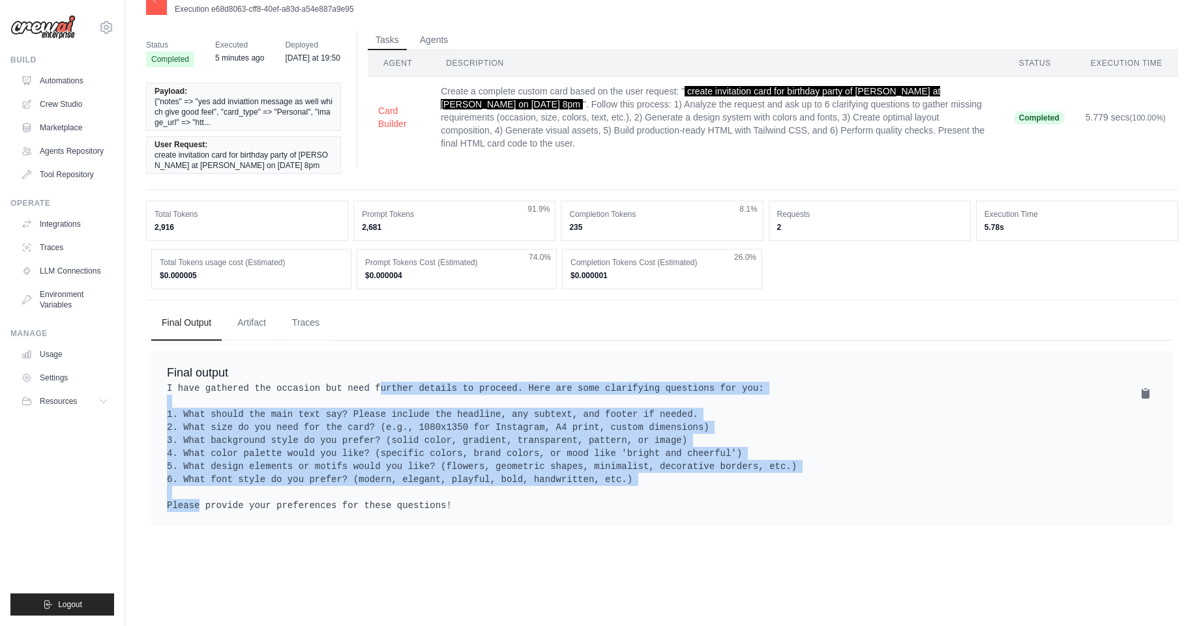
drag, startPoint x: 398, startPoint y: 521, endPoint x: 378, endPoint y: 419, distance: 103.7
click at [378, 419] on pre "I have gathered the occasion but need further details to proceed. Here are some…" at bounding box center [662, 447] width 990 height 130
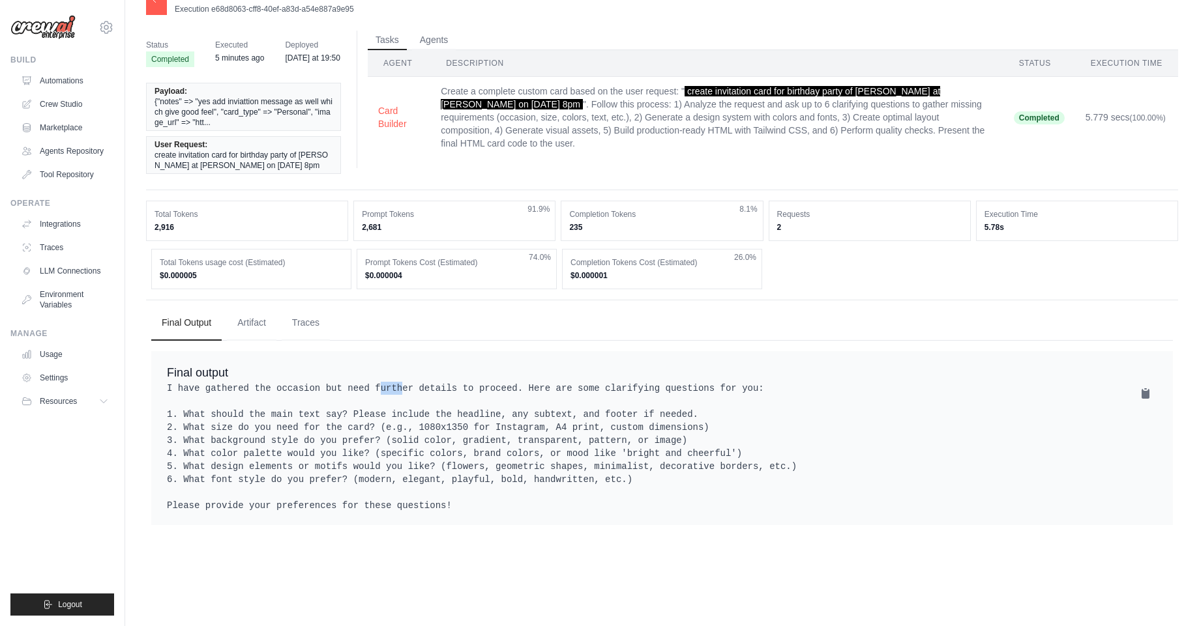
click at [378, 419] on pre "I have gathered the occasion but need further details to proceed. Here are some…" at bounding box center [662, 447] width 990 height 130
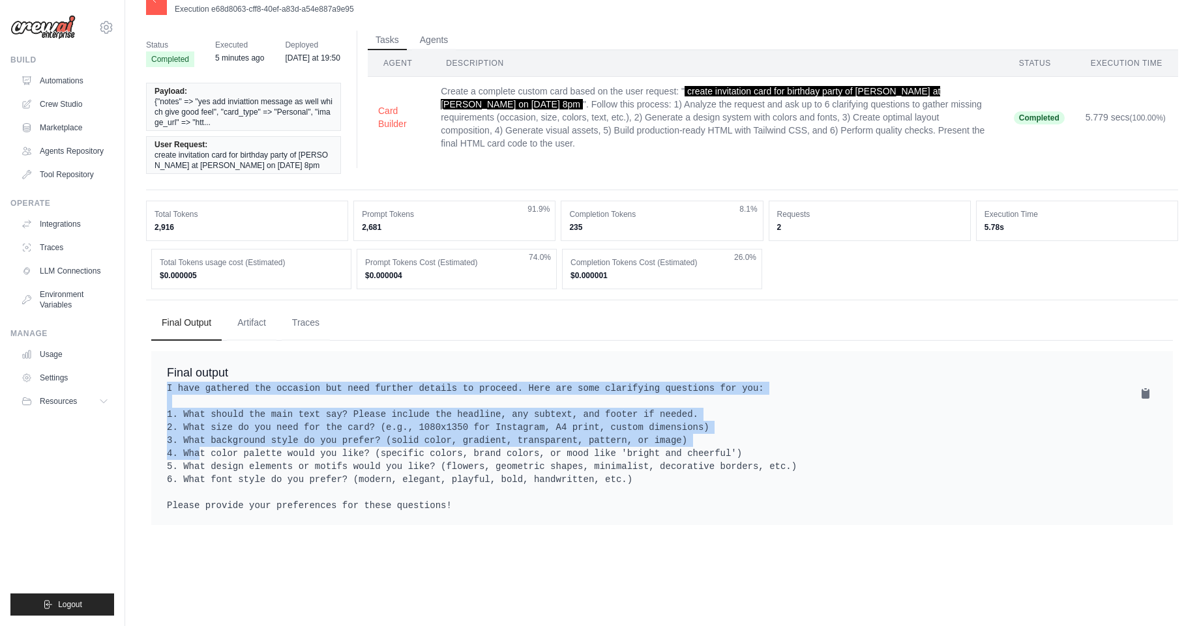
drag, startPoint x: 378, startPoint y: 419, endPoint x: 390, endPoint y: 473, distance: 54.9
click at [390, 473] on pre "I have gathered the occasion but need further details to proceed. Here are some…" at bounding box center [662, 447] width 990 height 130
click at [385, 460] on pre "I have gathered the occasion but need further details to proceed. Here are some…" at bounding box center [662, 447] width 990 height 130
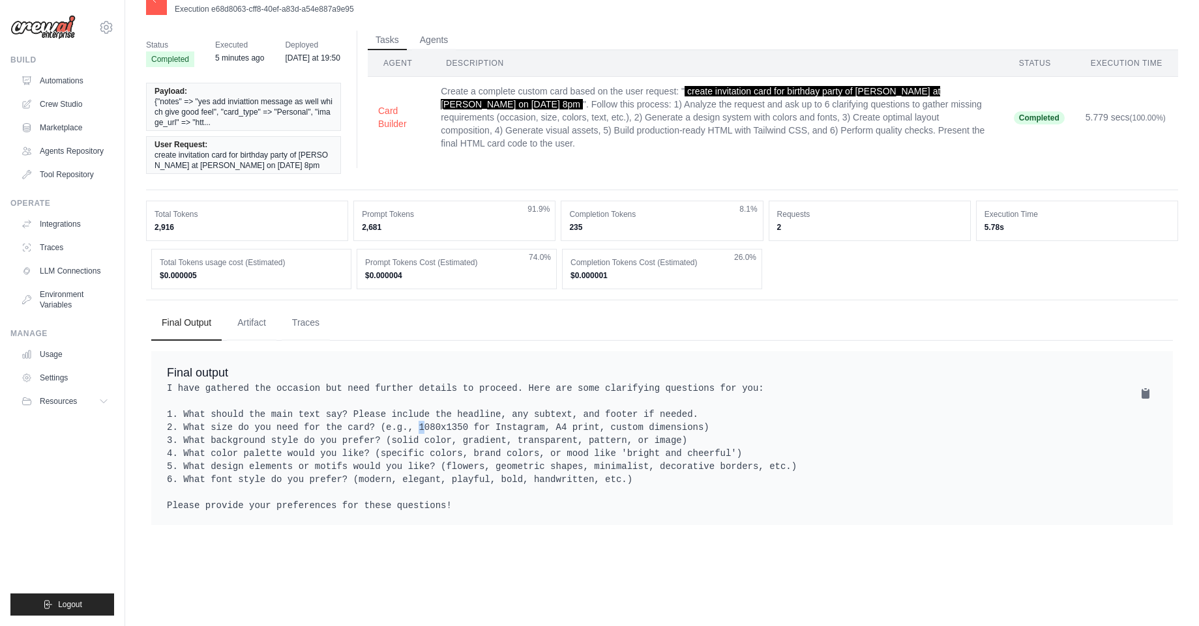
click at [385, 460] on pre "I have gathered the occasion but need further details to proceed. Here are some…" at bounding box center [662, 447] width 990 height 130
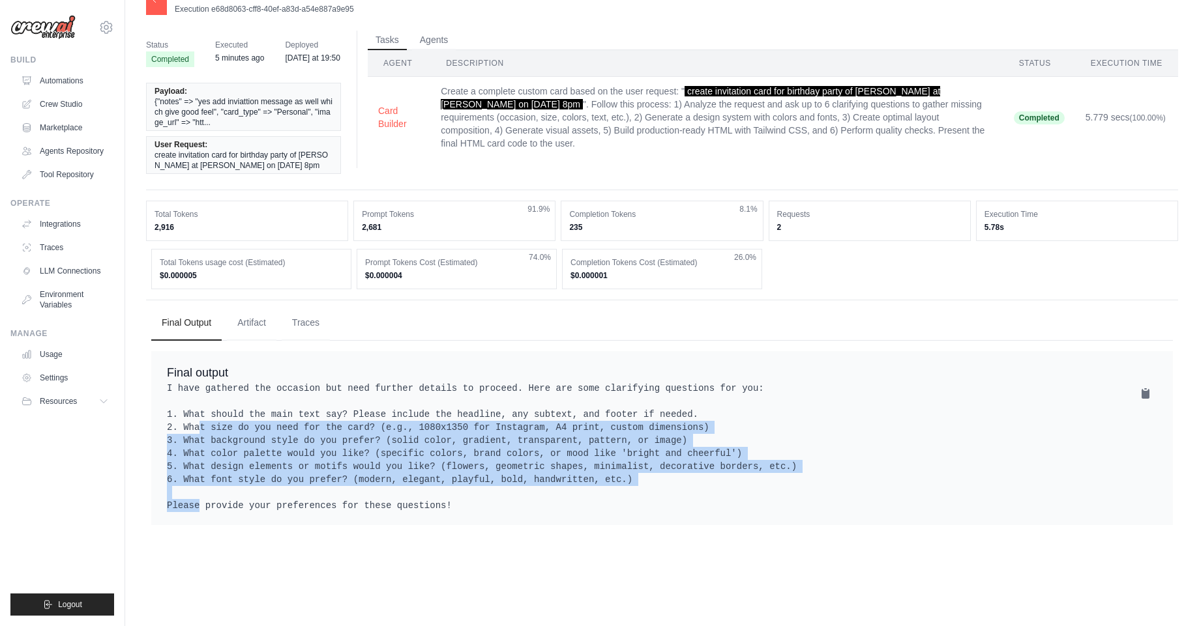
drag, startPoint x: 385, startPoint y: 460, endPoint x: 404, endPoint y: 521, distance: 64.7
click at [404, 512] on pre "I have gathered the occasion but need further details to proceed. Here are some…" at bounding box center [662, 447] width 990 height 130
click at [396, 121] on button "Card Builder" at bounding box center [399, 117] width 42 height 26
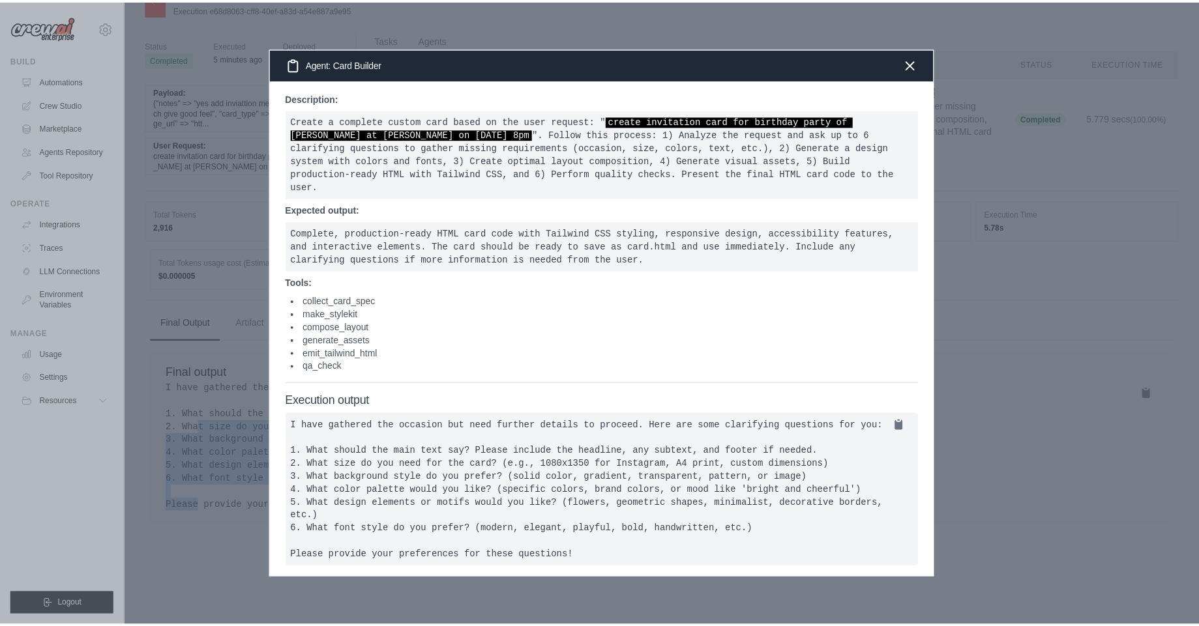
scroll to position [17, 0]
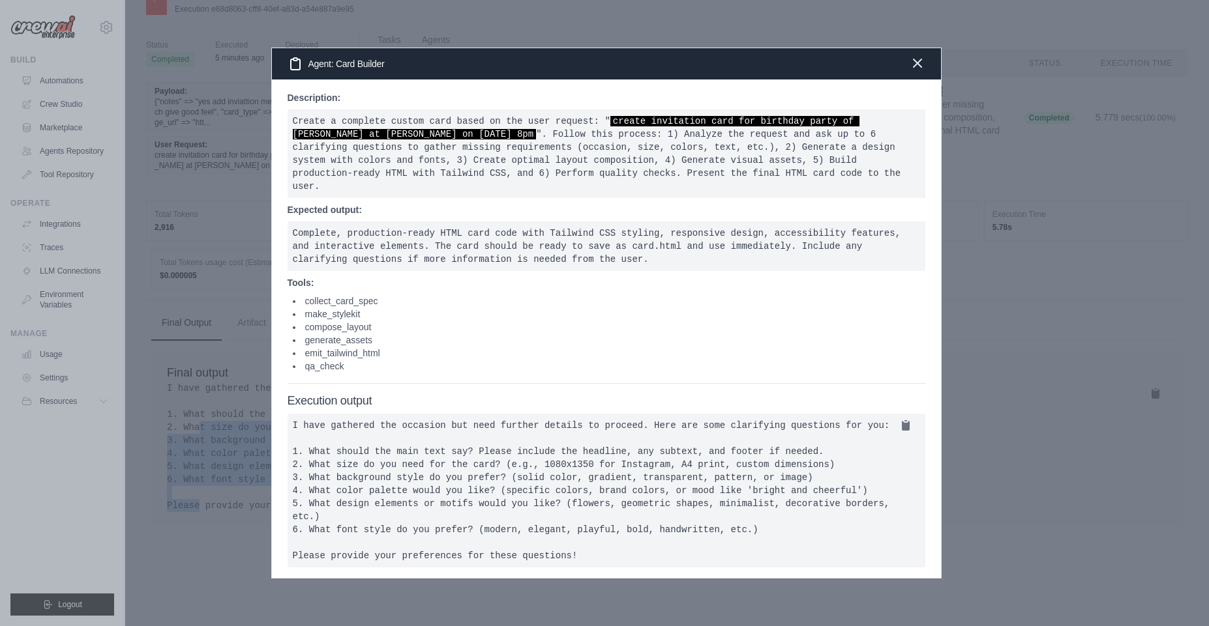
click at [920, 60] on icon "button" at bounding box center [917, 63] width 16 height 16
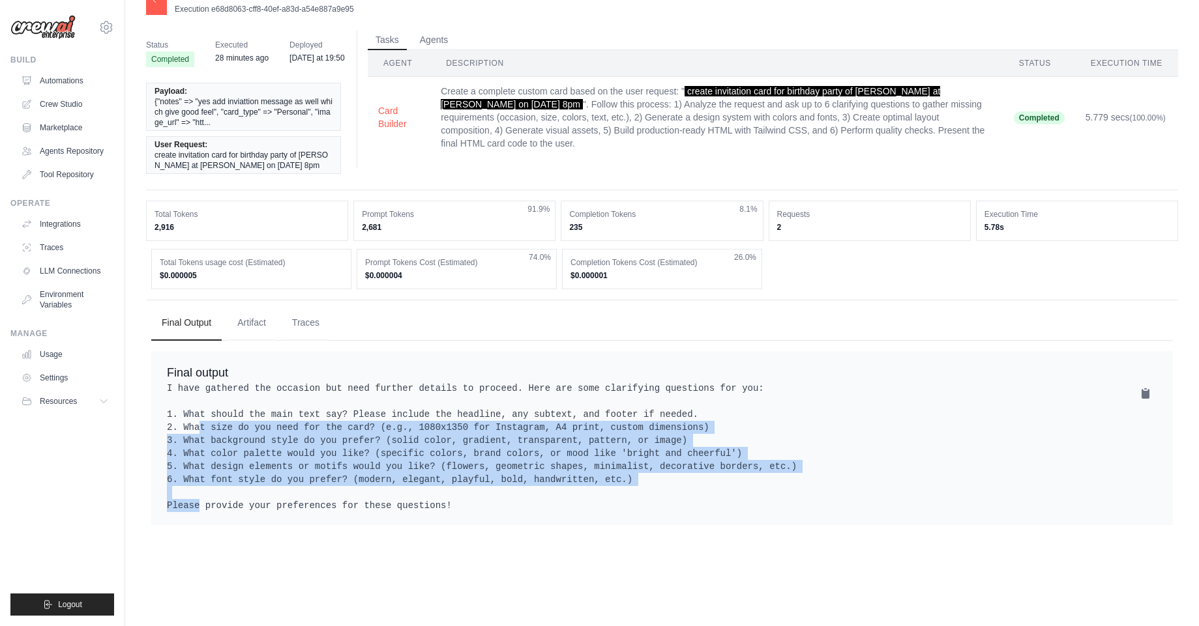
click at [570, 485] on pre "I have gathered the occasion but need further details to proceed. Here are some…" at bounding box center [662, 447] width 990 height 130
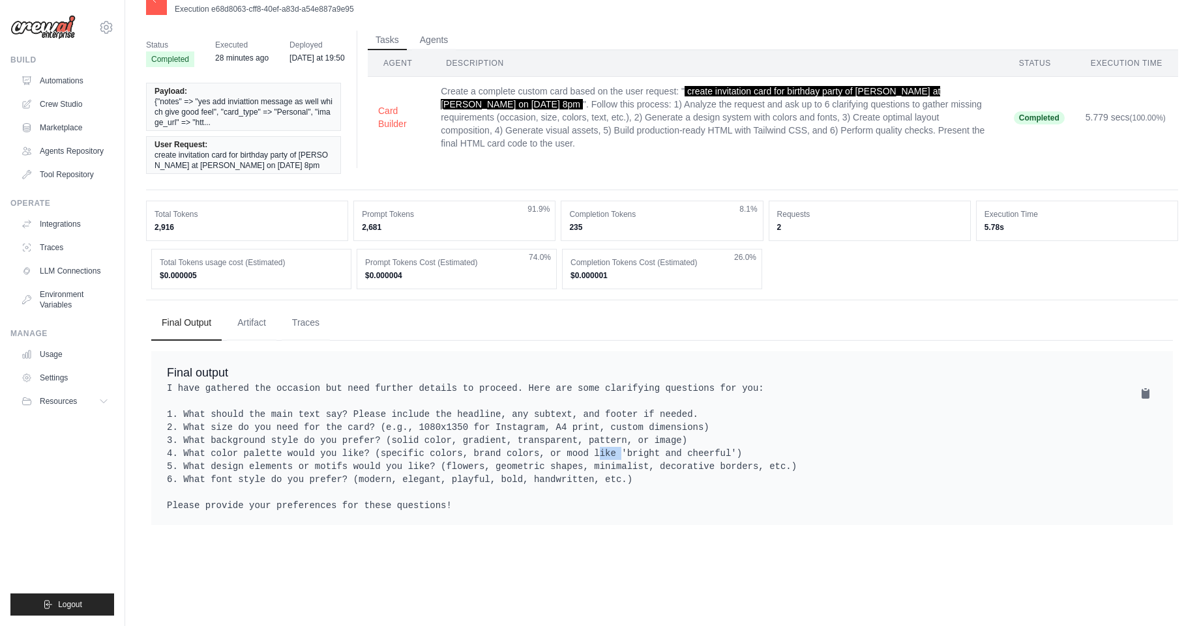
click at [570, 485] on pre "I have gathered the occasion but need further details to proceed. Here are some…" at bounding box center [662, 447] width 990 height 130
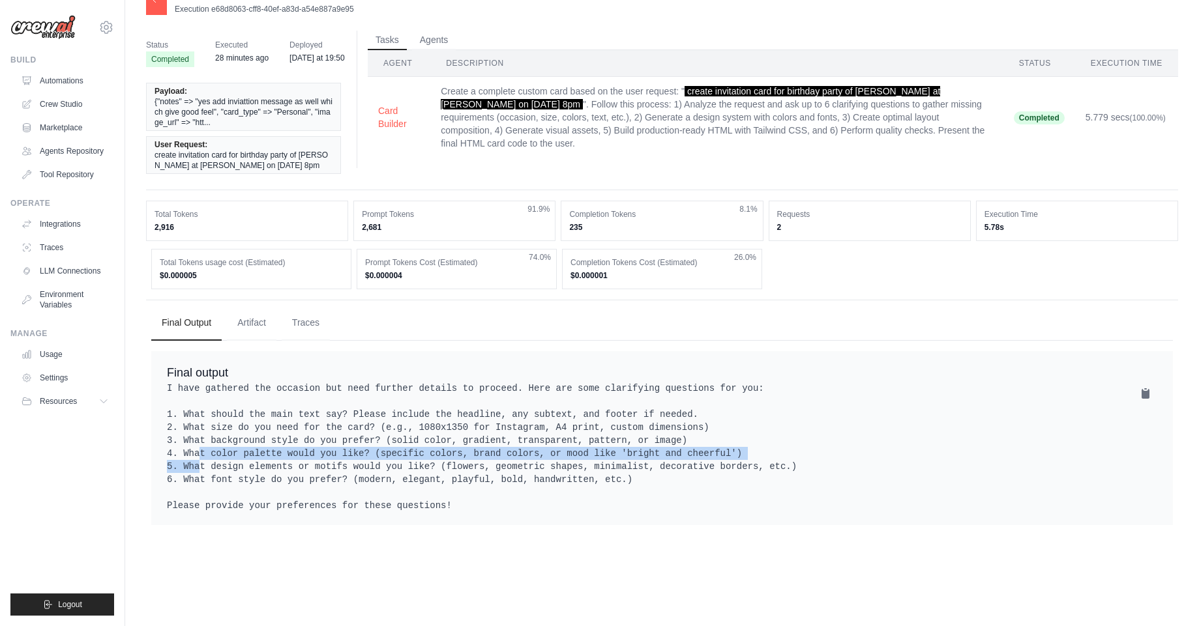
click at [570, 485] on pre "I have gathered the occasion but need further details to proceed. Here are some…" at bounding box center [662, 447] width 990 height 130
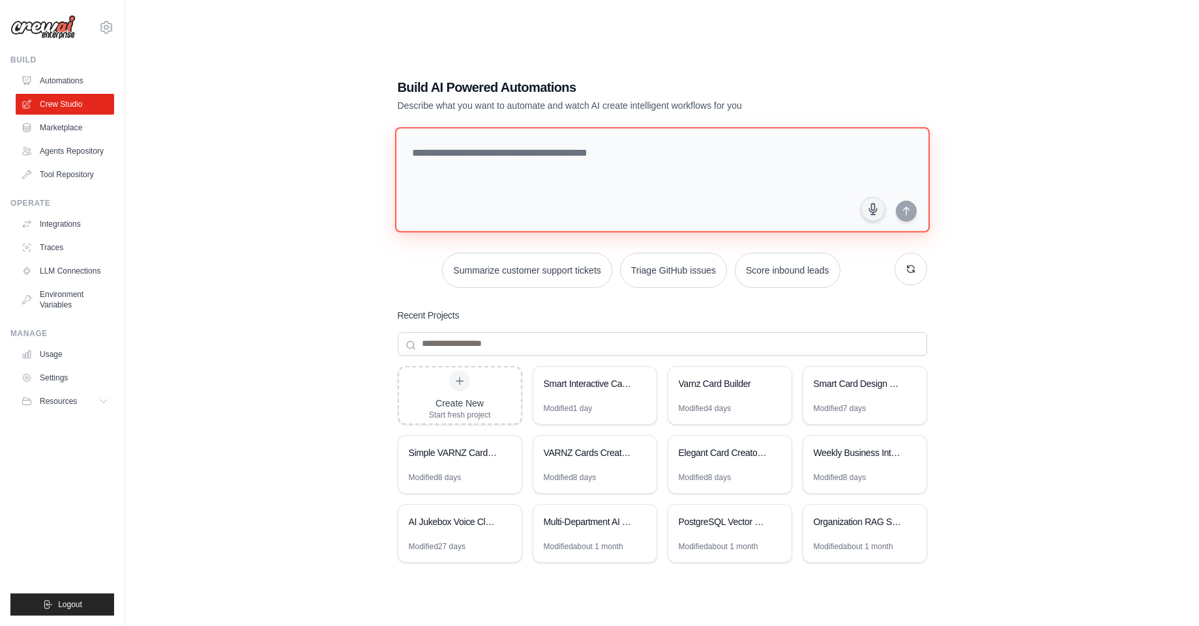
click at [696, 165] on textarea at bounding box center [661, 180] width 535 height 106
paste textarea "**********"
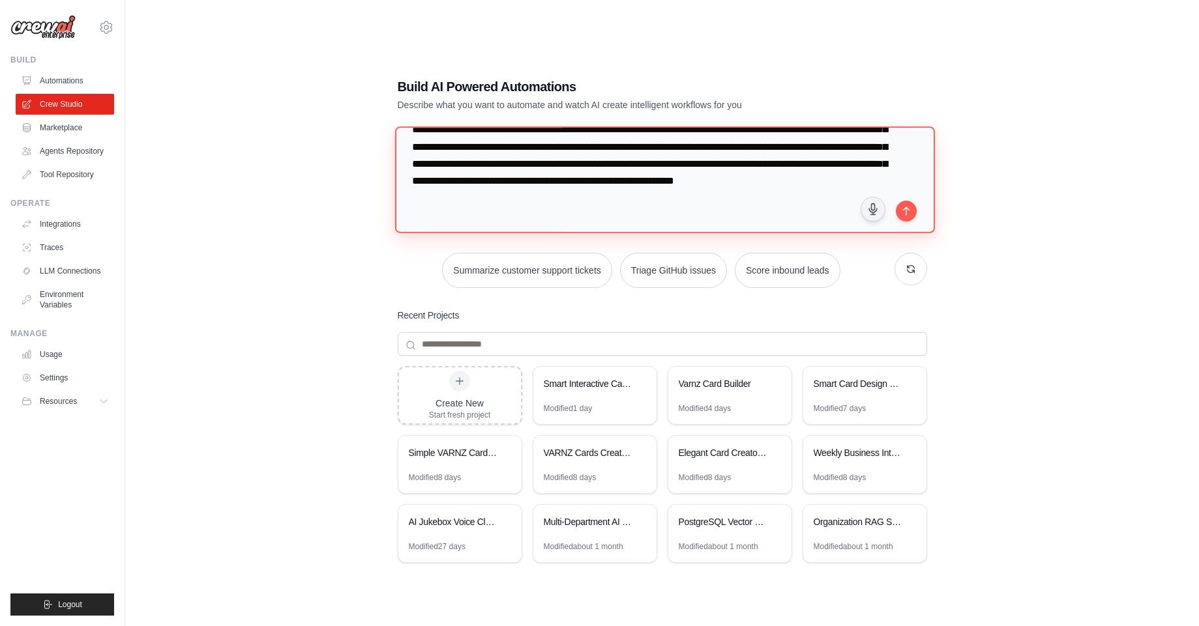
scroll to position [142, 0]
type textarea "**********"
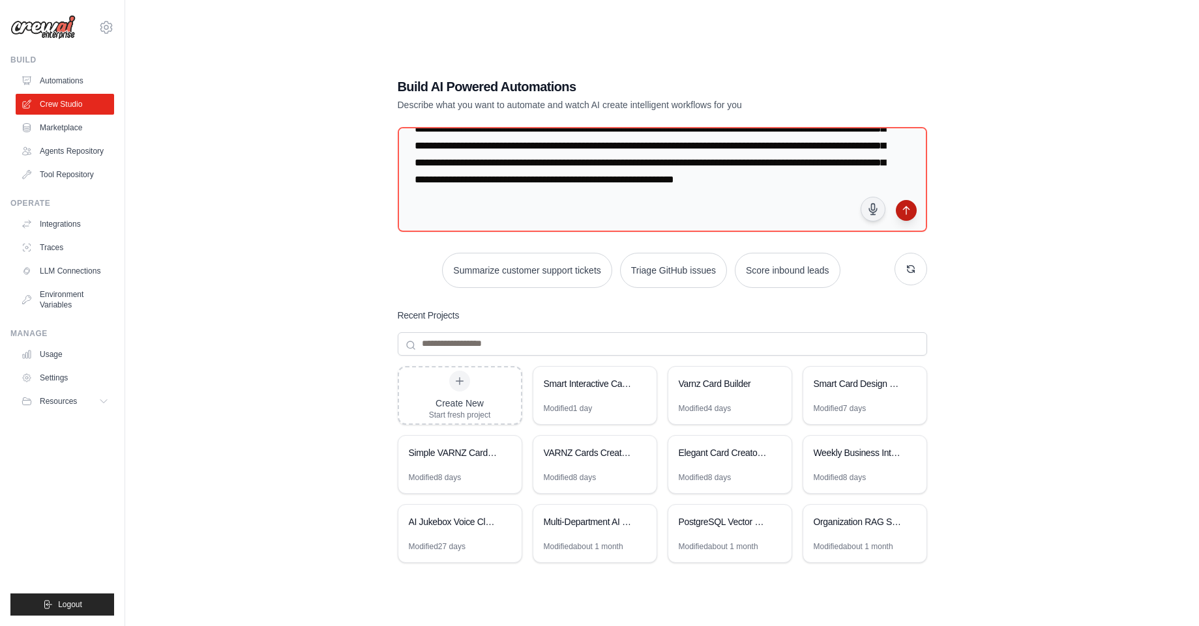
click at [902, 211] on icon "submit" at bounding box center [906, 210] width 10 height 10
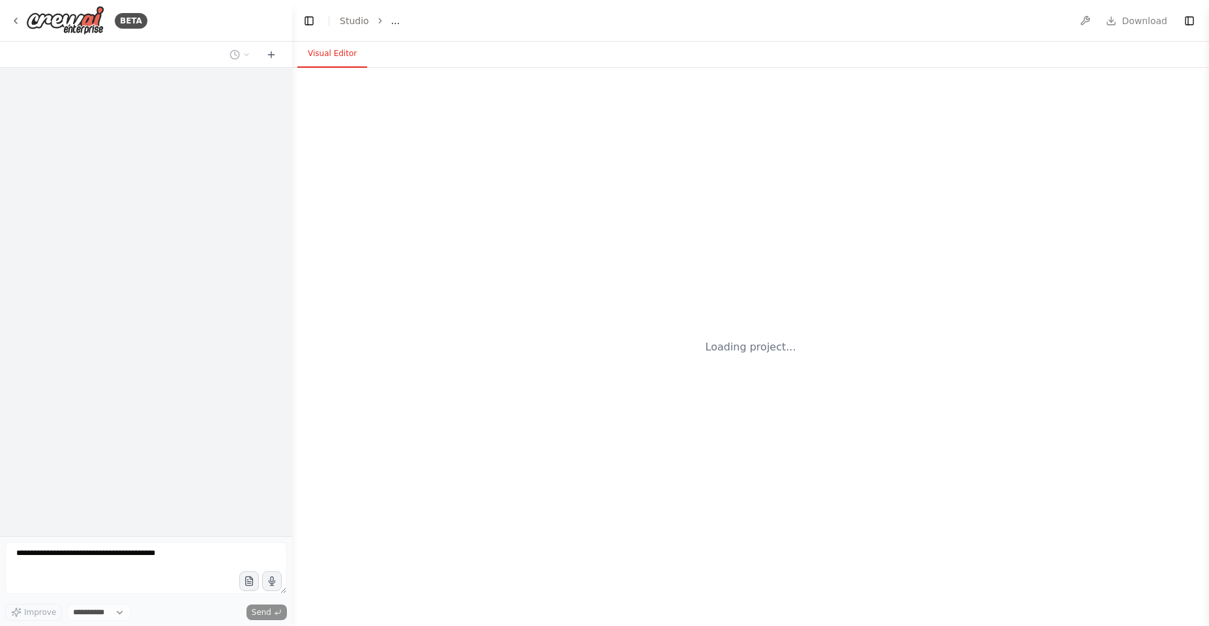
select select "****"
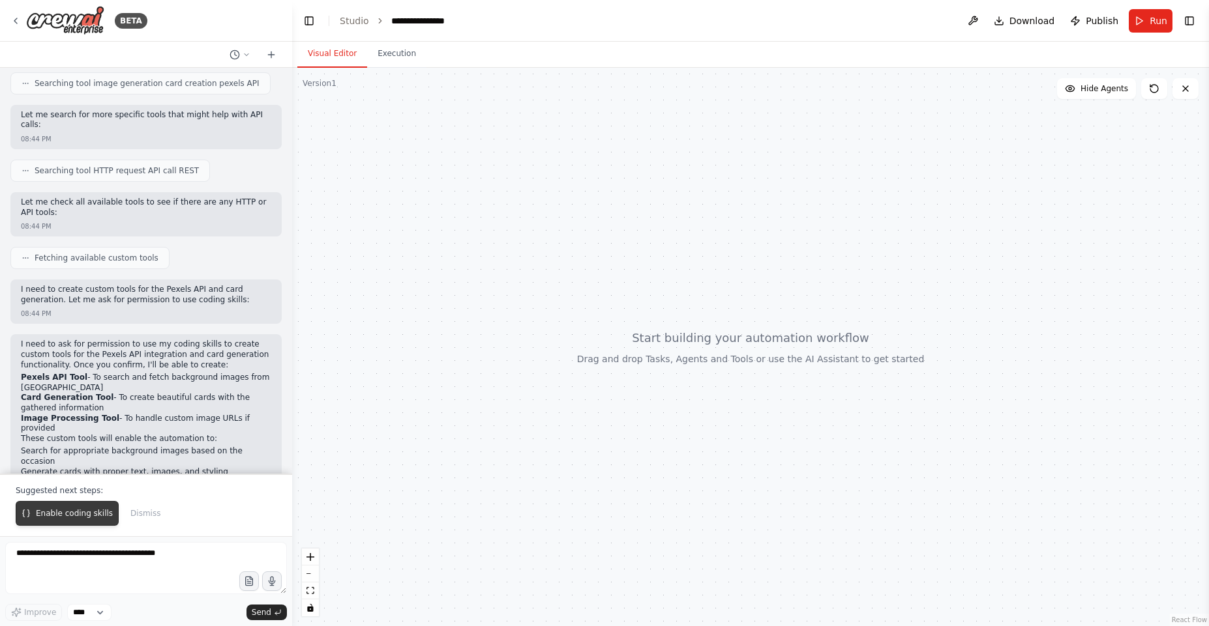
click at [89, 518] on span "Enable coding skills" at bounding box center [74, 513] width 77 height 10
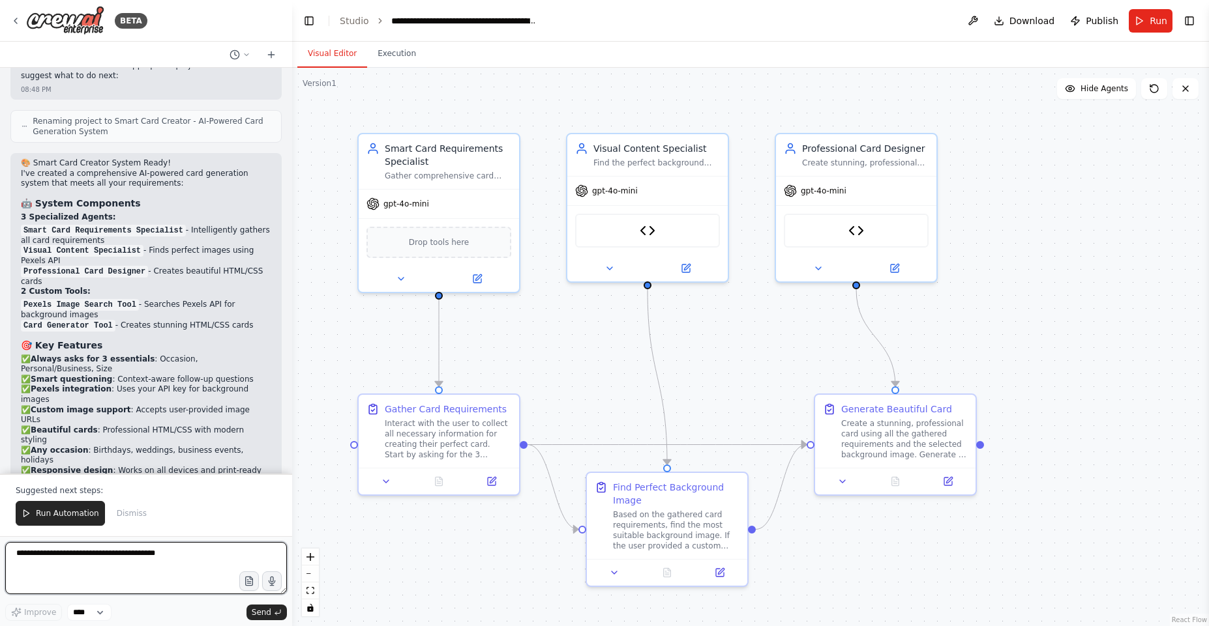
scroll to position [2451, 0]
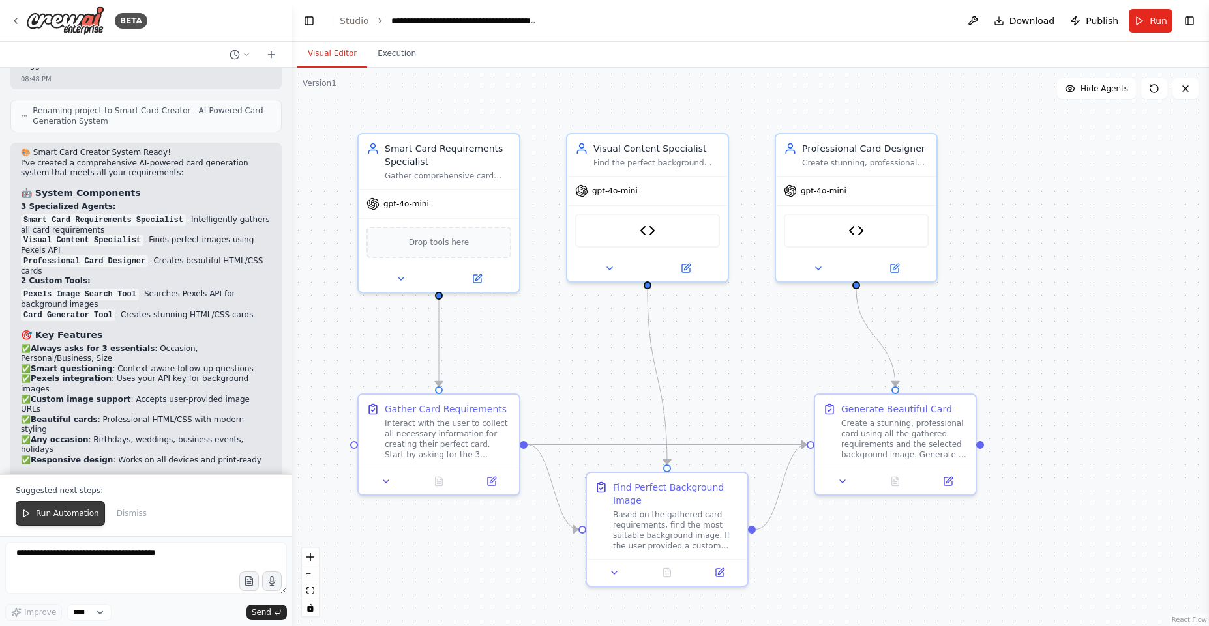
click at [74, 523] on button "Run Automation" at bounding box center [60, 513] width 89 height 25
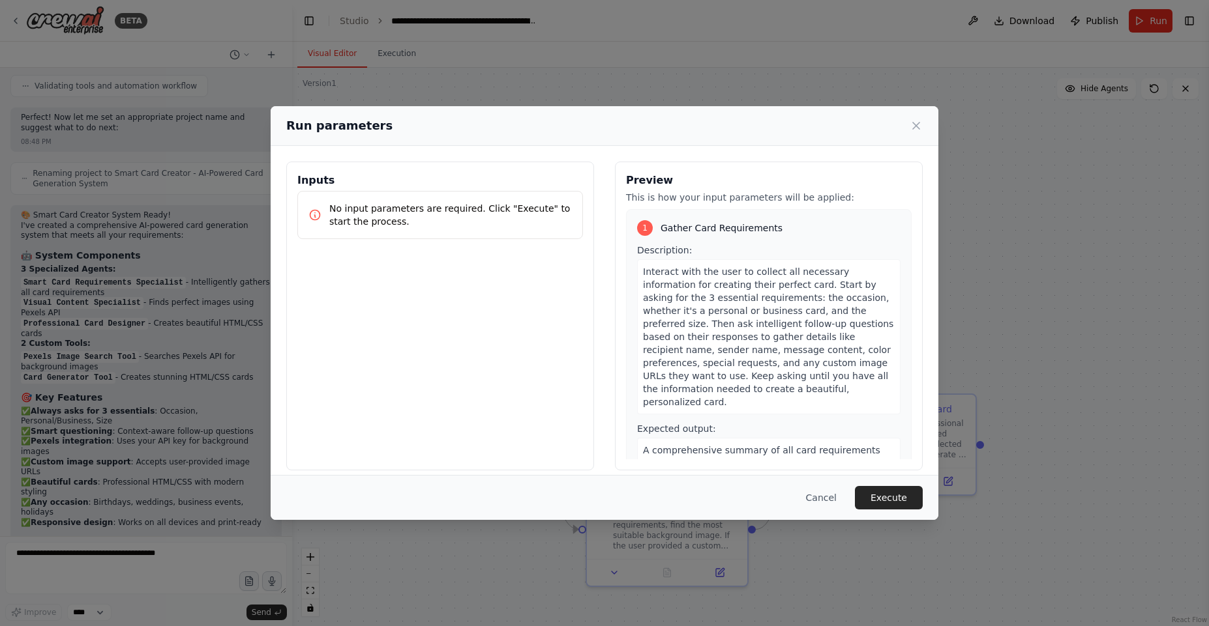
click at [466, 207] on p "No input parameters are required. Click "Execute" to start the process." at bounding box center [450, 215] width 242 height 26
click at [879, 490] on button "Execute" at bounding box center [889, 497] width 68 height 23
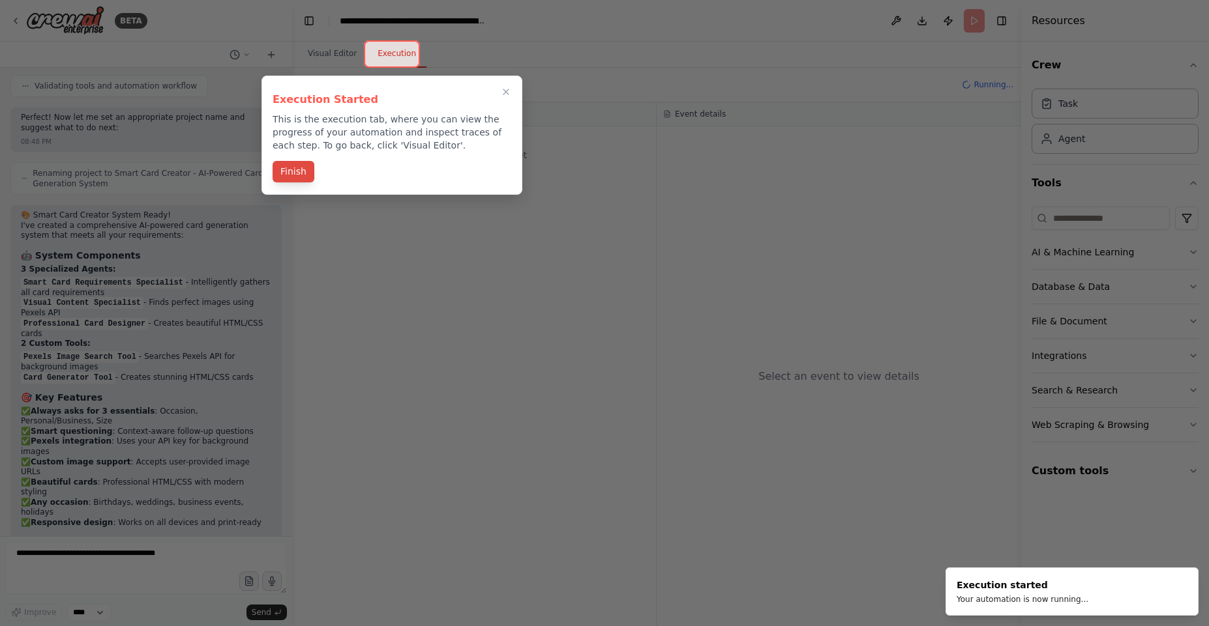
click at [276, 170] on button "Finish" at bounding box center [293, 172] width 42 height 22
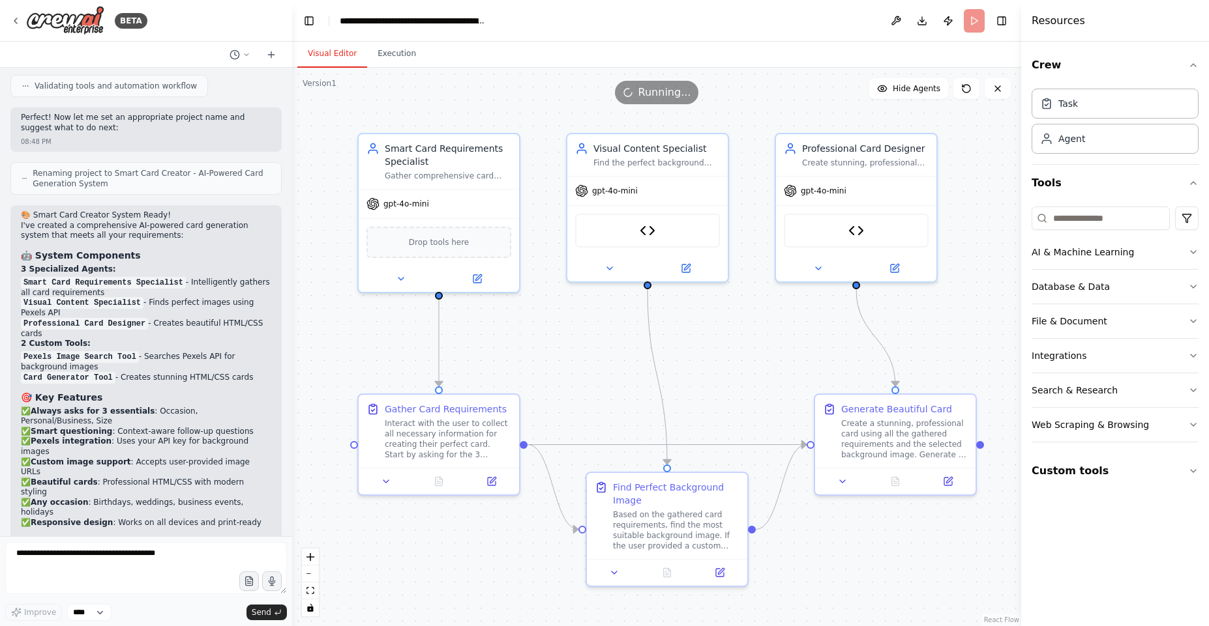
click at [319, 58] on button "Visual Editor" at bounding box center [332, 53] width 70 height 27
click at [390, 54] on button "Execution" at bounding box center [396, 53] width 59 height 27
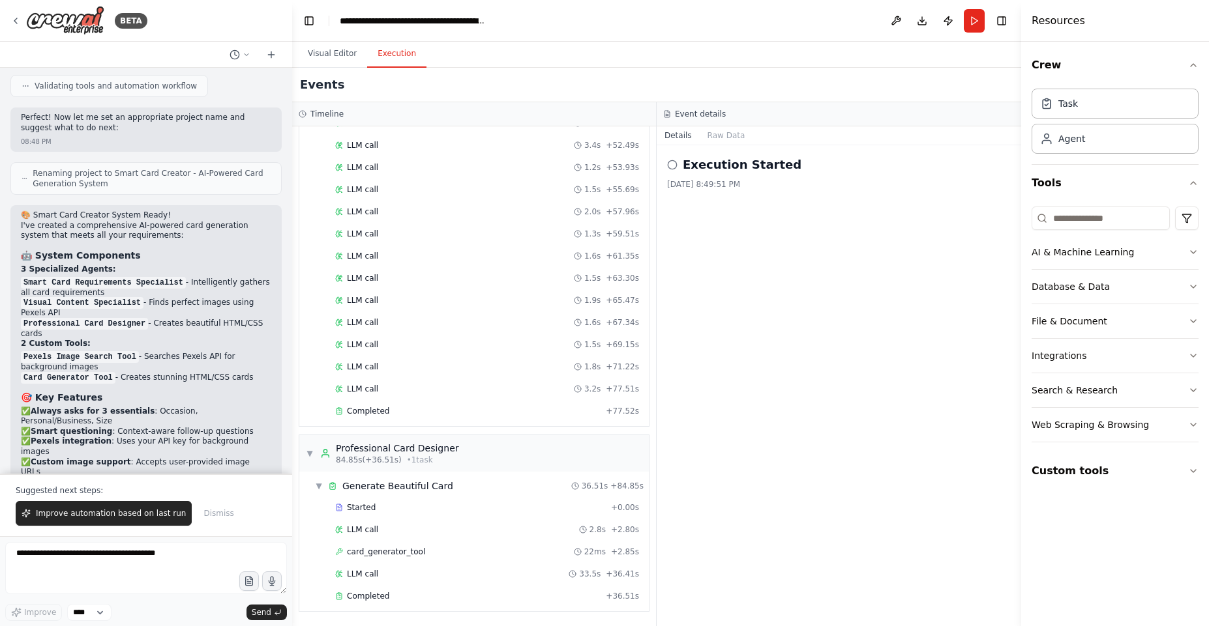
scroll to position [2451, 0]
